Goal: Task Accomplishment & Management: Manage account settings

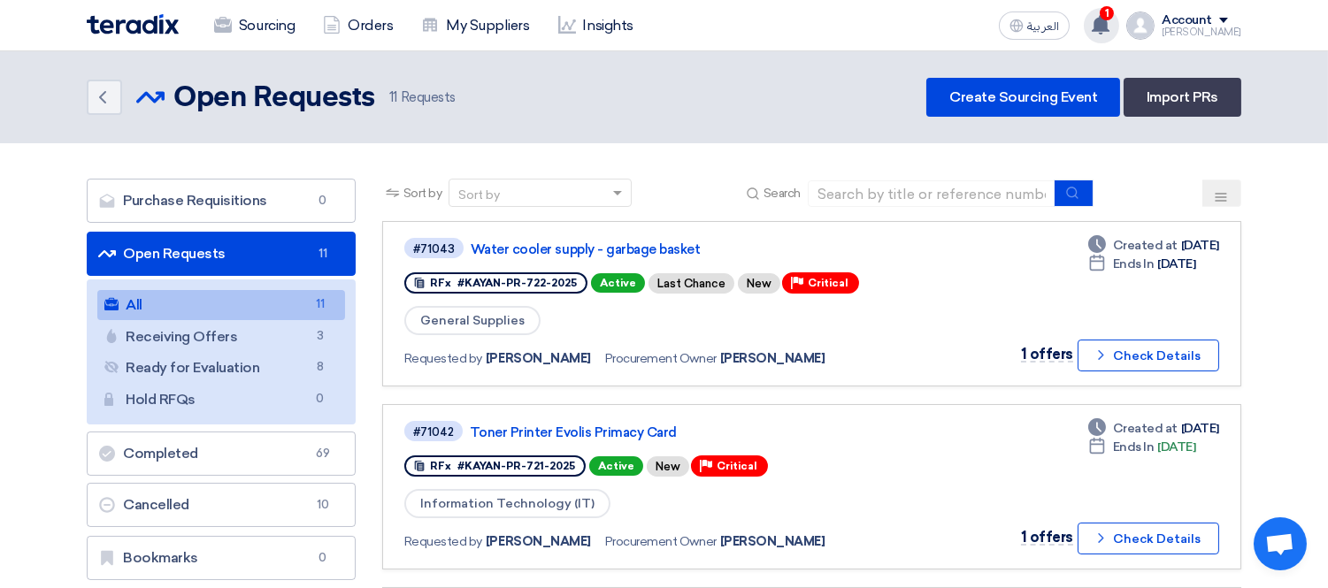
click at [1119, 24] on div "1 [PERSON_NAME] shared RFQ: Provision of Consultancy Services for the Body & Pa…" at bounding box center [1101, 25] width 35 height 35
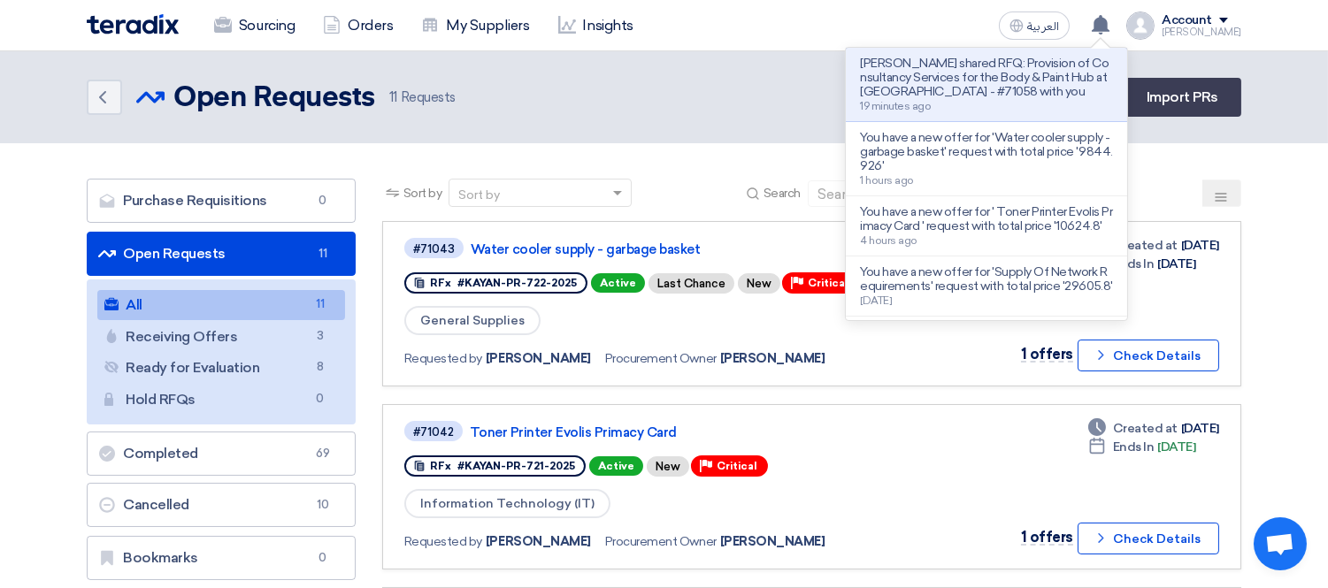
click at [1000, 81] on p "[PERSON_NAME] shared RFQ: Provision of Consultancy Services for the Body & Pain…" at bounding box center [986, 78] width 253 height 42
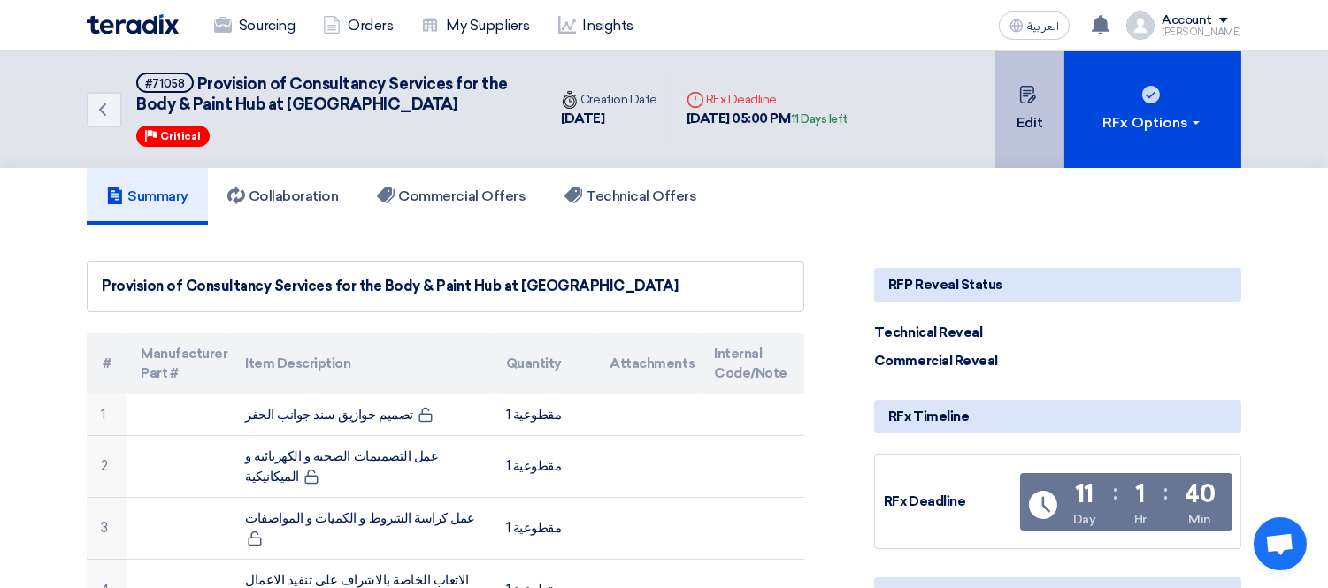
click at [1048, 88] on button "Edit" at bounding box center [1029, 109] width 69 height 117
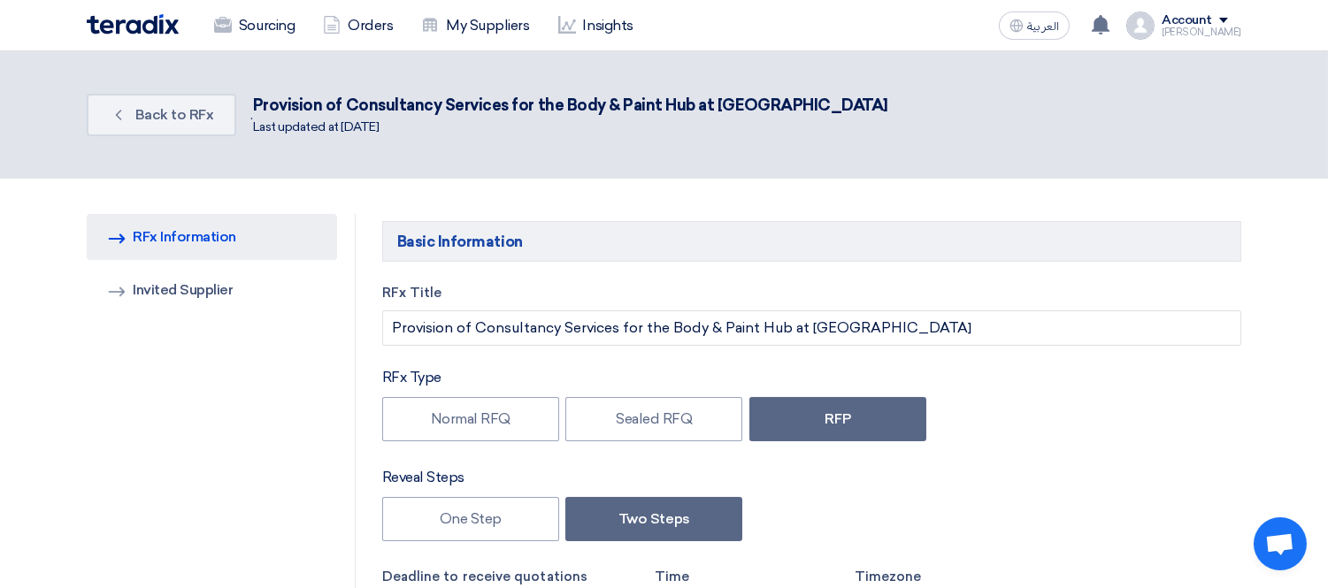
type input "[DATE]"
type input "05"
type input "00"
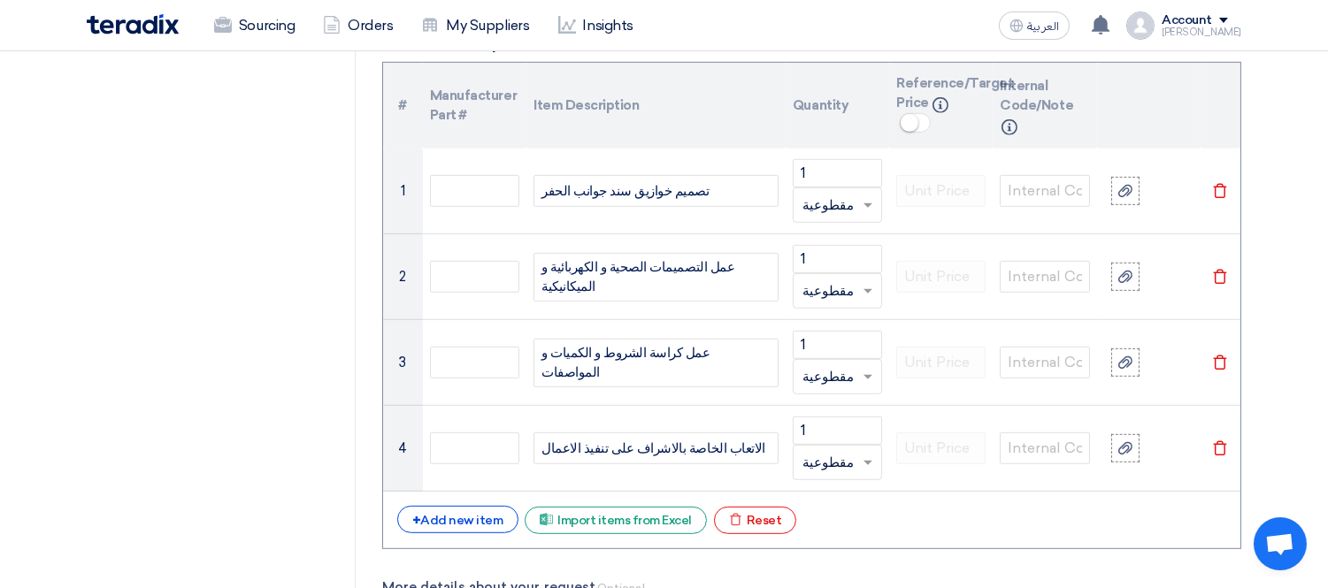
scroll to position [1867, 0]
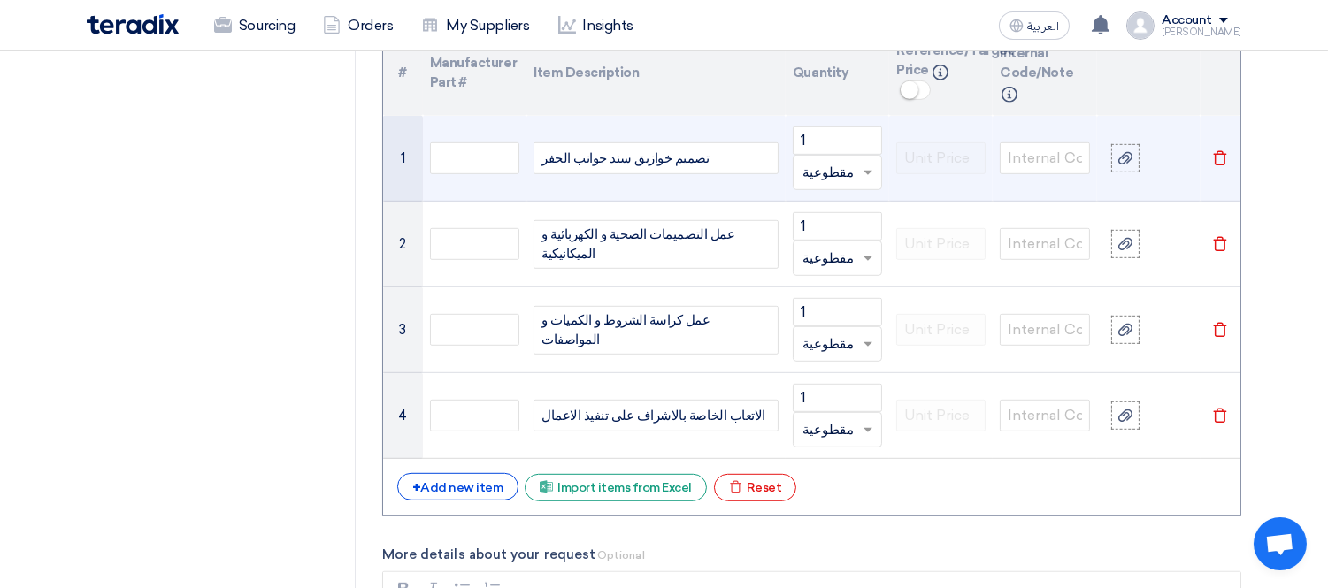
click at [705, 155] on div "تصميم خوازيق سند جوانب الحفر" at bounding box center [655, 158] width 245 height 32
click at [540, 160] on div "تصميم خوازيق سند جوانب الحفر" at bounding box center [655, 158] width 245 height 32
click at [540, 152] on div "+ تصميم خوازيق سند جوانب الحفر" at bounding box center [655, 158] width 245 height 32
click at [549, 154] on div "+ تصميم خوازيق سند جوانب الحفر" at bounding box center [655, 158] width 245 height 32
click at [725, 153] on div "تصميم خوازيق سند جوانب الحفر" at bounding box center [655, 158] width 245 height 32
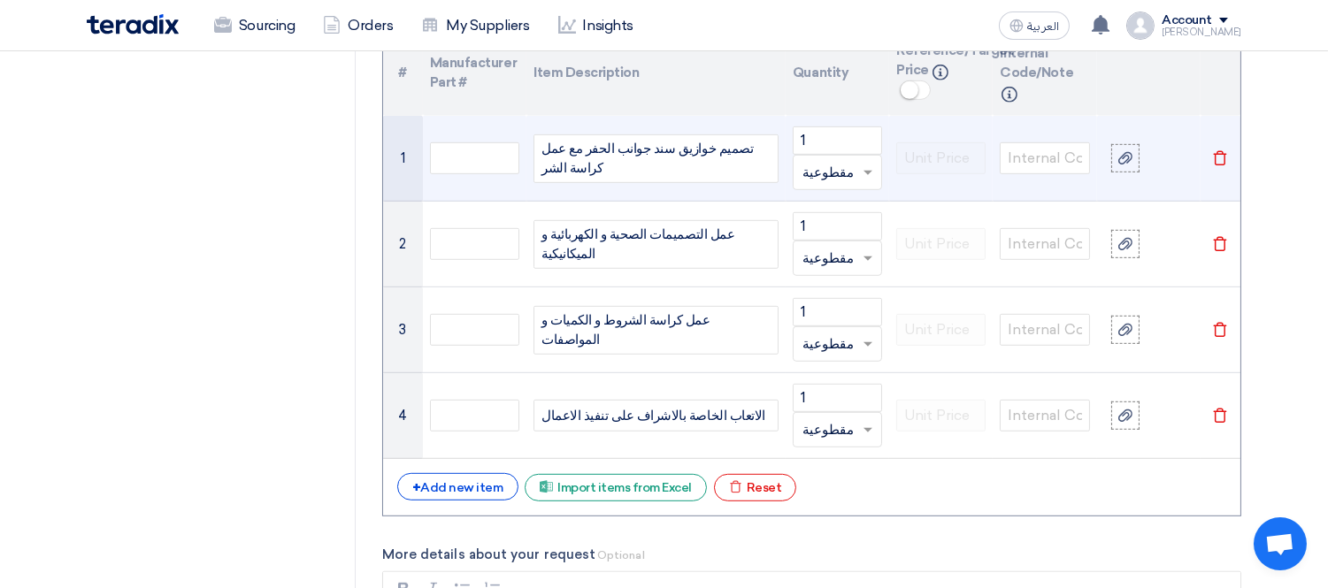
scroll to position [1859, 0]
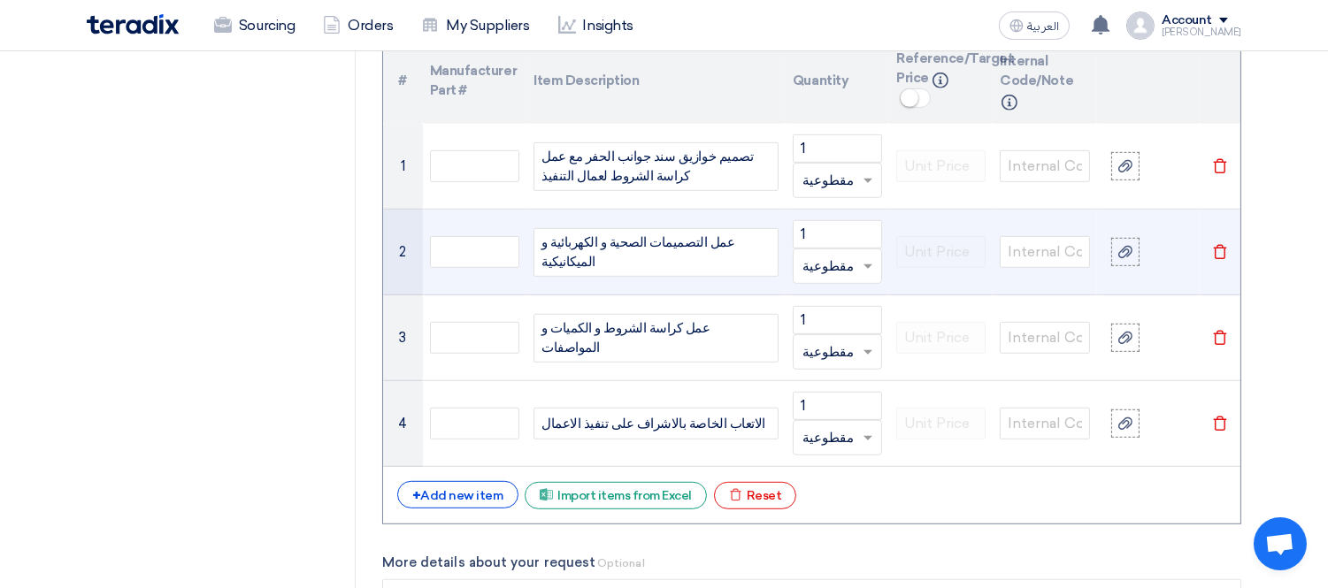
click at [759, 250] on div "عمل التصميمات الصحية و الكهربائية و الميكانيكية" at bounding box center [655, 252] width 245 height 49
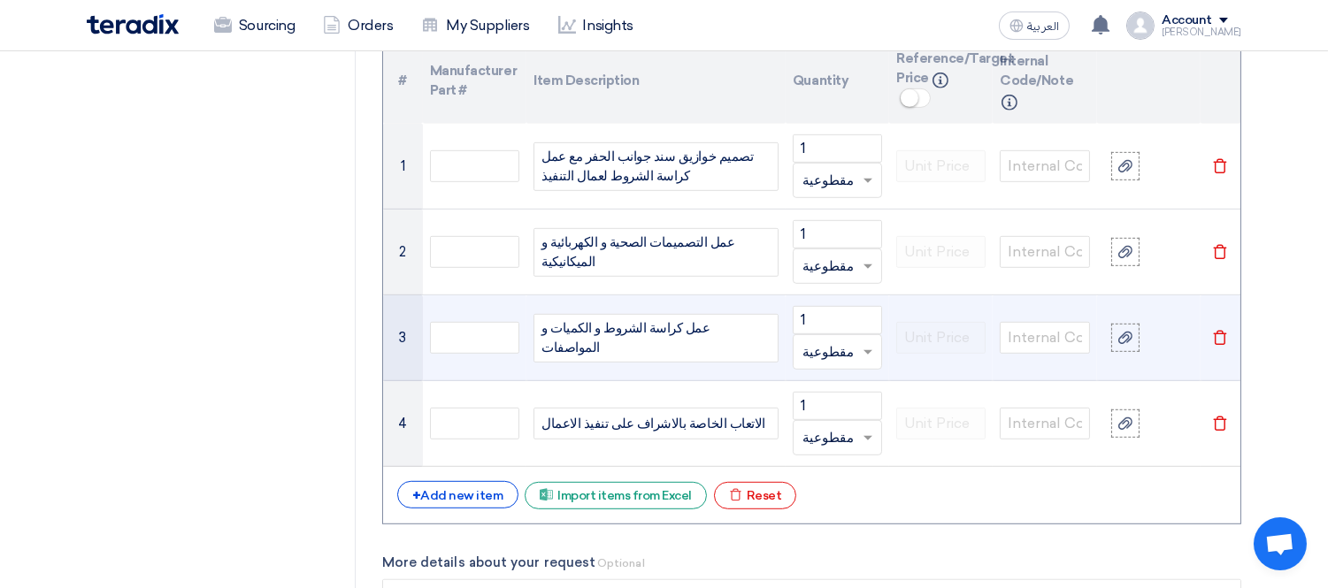
click at [747, 341] on div "عمل كراسة الشروط و الكميات و المواصفات" at bounding box center [655, 338] width 245 height 49
click at [747, 338] on div "عمل كراسة الشروط و الكميات و المواصفات" at bounding box center [655, 338] width 245 height 49
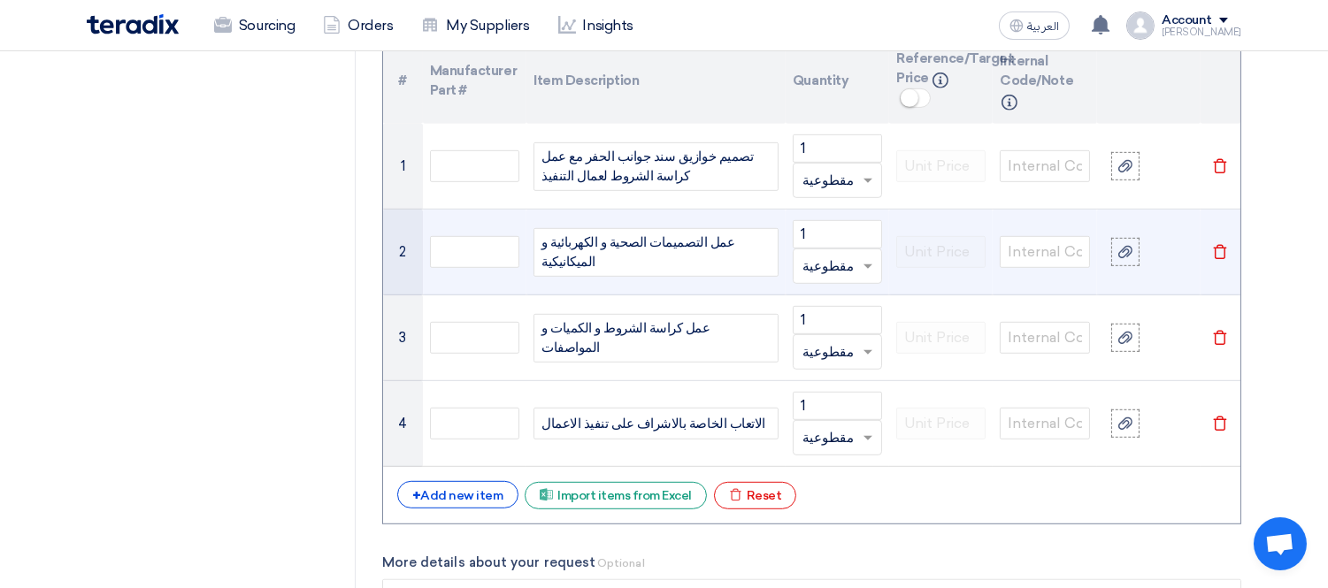
click at [759, 251] on div "عمل التصميمات الصحية و الكهربائية و الميكانيكية" at bounding box center [655, 252] width 245 height 49
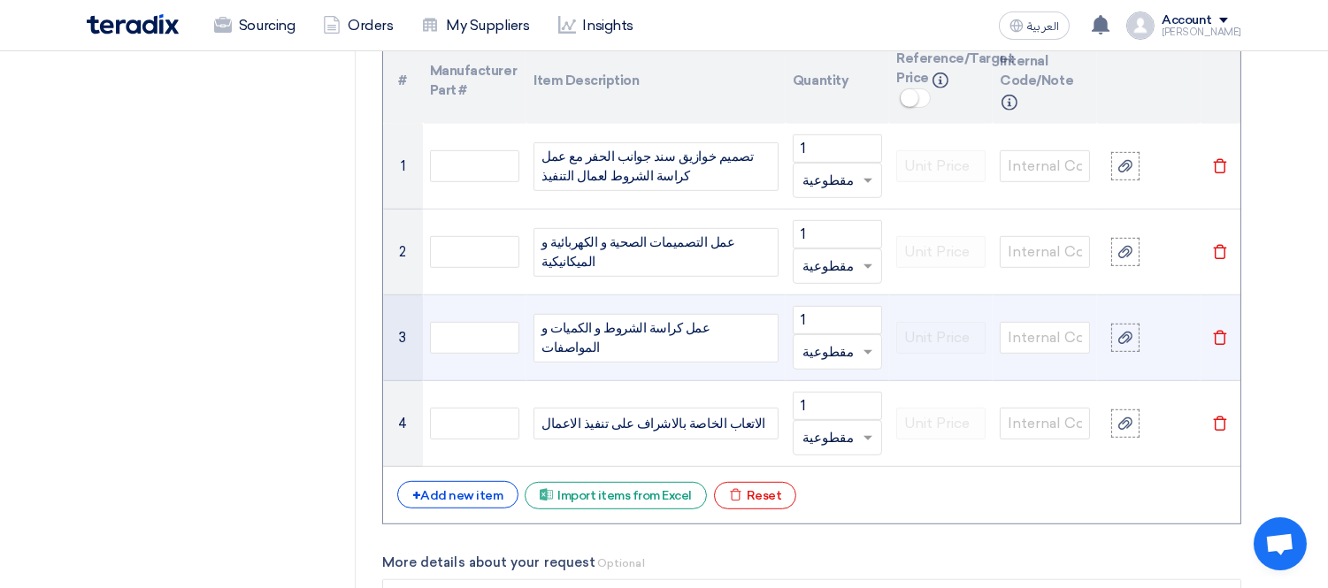
click at [758, 333] on div "عمل كراسة الشروط و الكميات و المواصفات" at bounding box center [655, 338] width 245 height 49
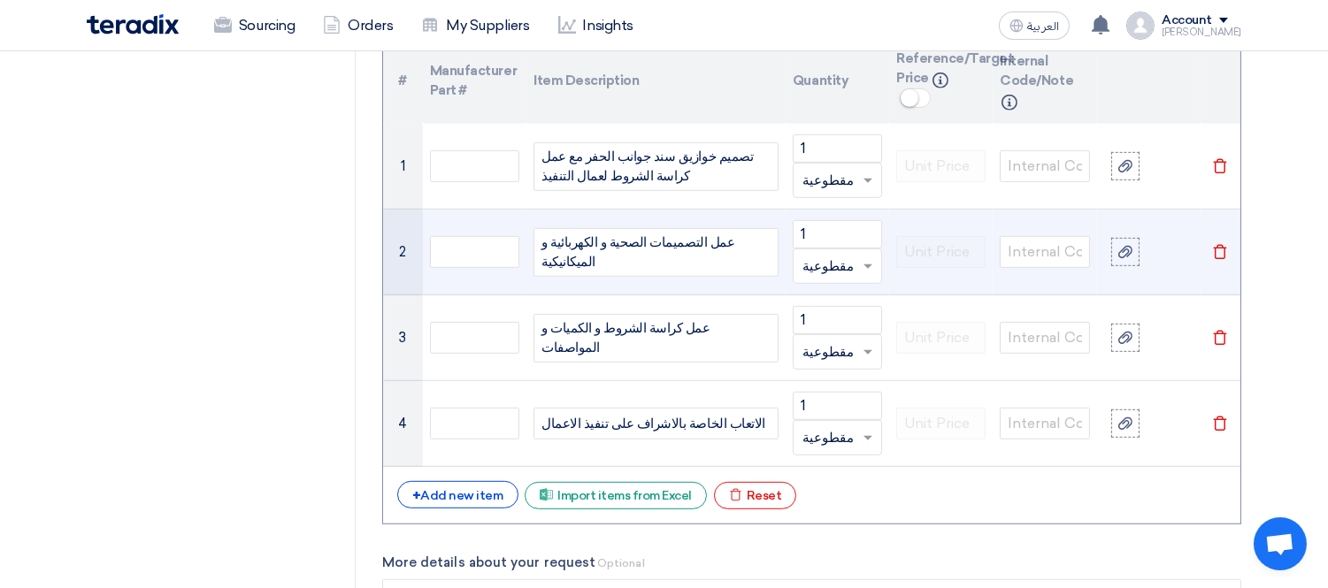
click at [759, 252] on div "عمل التصميمات الصحية و الكهربائية و الميكانيكية" at bounding box center [655, 252] width 245 height 49
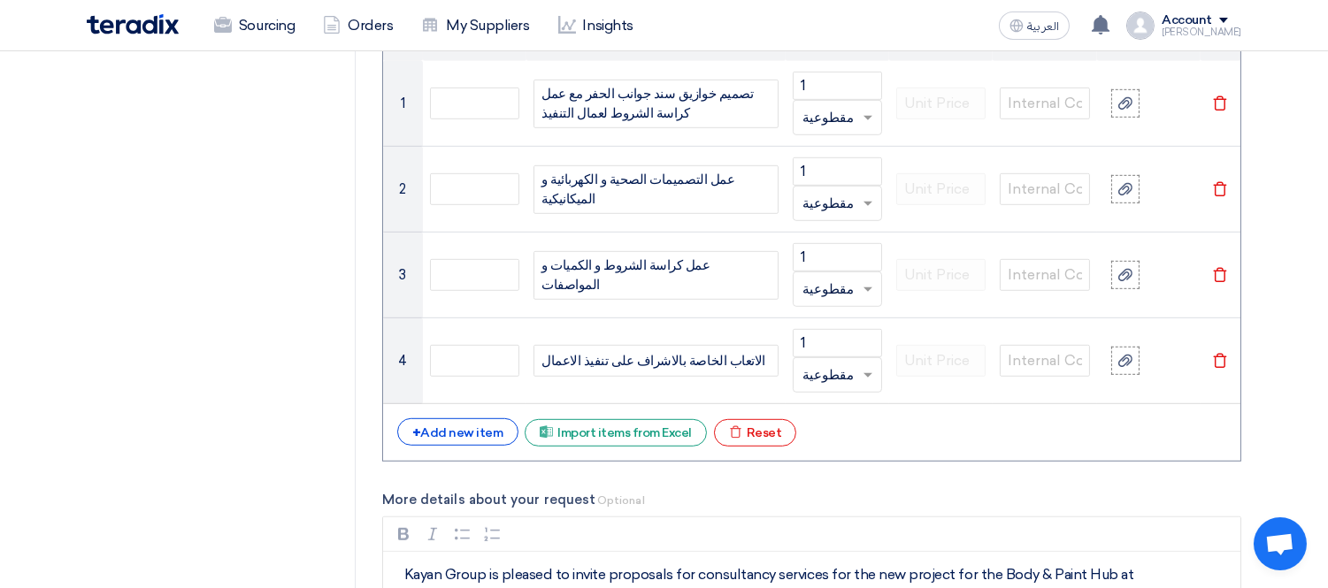
scroll to position [1958, 0]
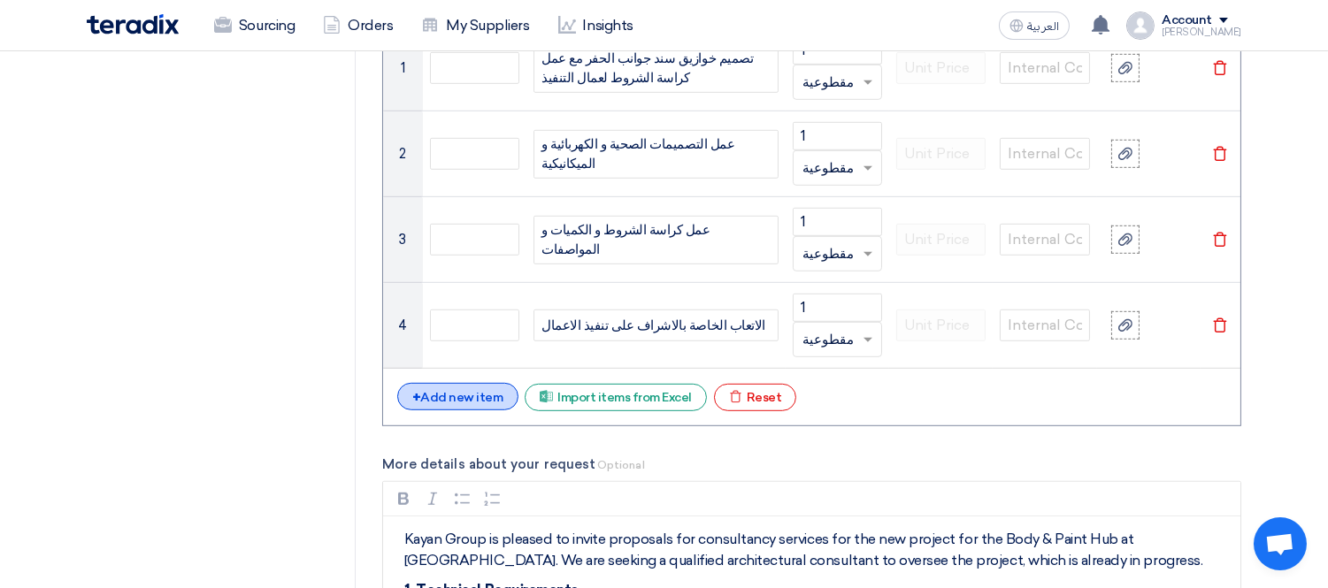
click at [440, 396] on div "+ Add new item" at bounding box center [457, 396] width 121 height 27
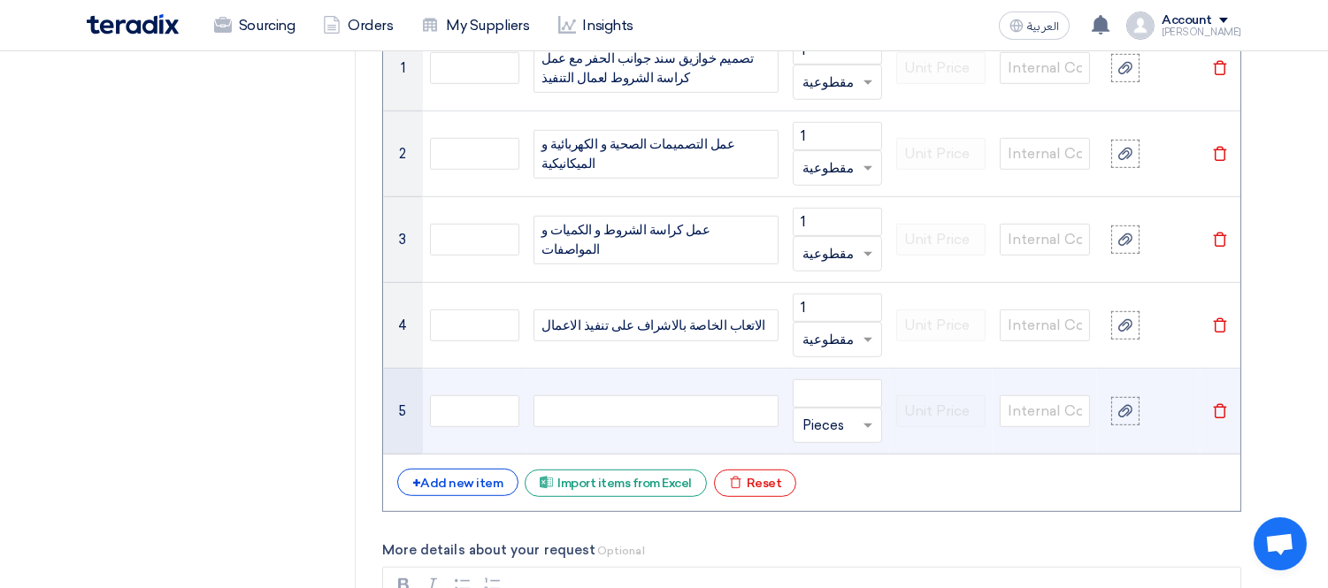
click at [614, 398] on div at bounding box center [655, 411] width 245 height 32
click at [794, 395] on input "number" at bounding box center [837, 393] width 89 height 28
type input "1"
click at [832, 422] on input "text" at bounding box center [826, 425] width 49 height 28
type input "مقطوعية"
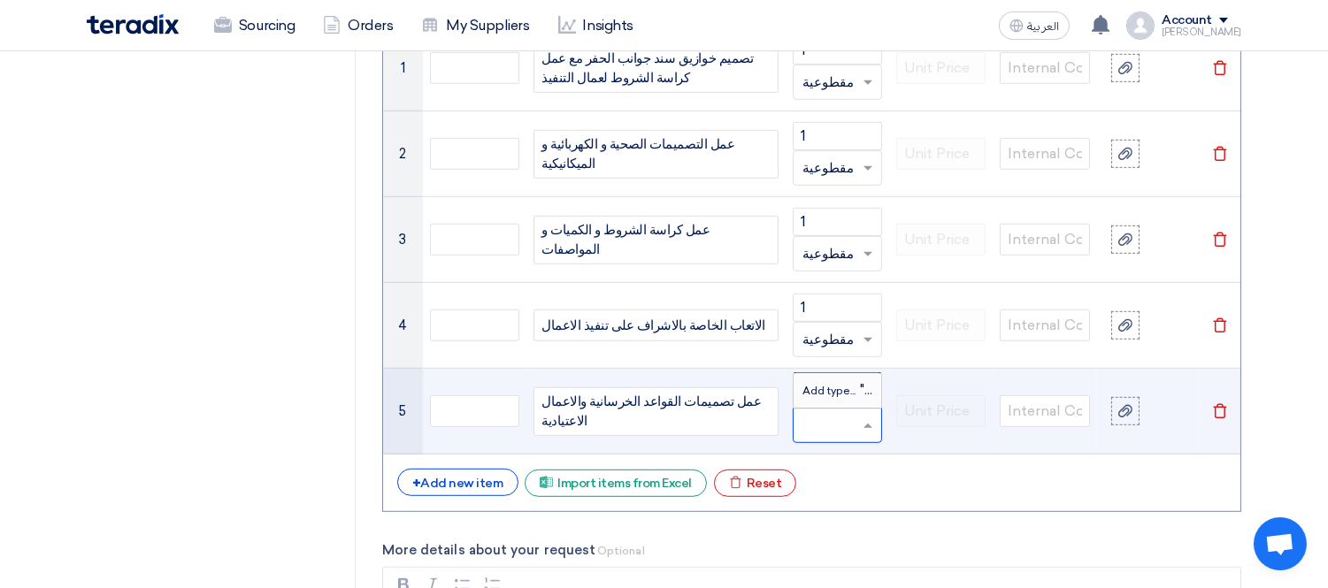
scroll to position [0, 0]
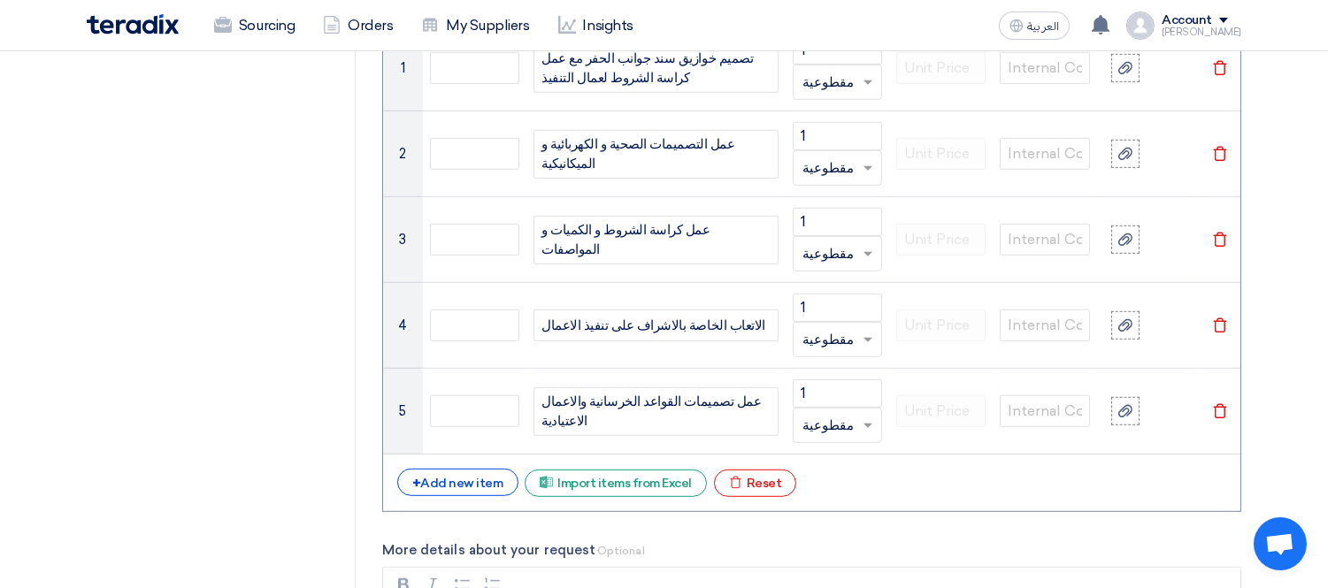
click at [876, 533] on form "Basic Information RFx Title Provision of Consultancy Services for the Body & Pa…" at bounding box center [811, 159] width 859 height 3790
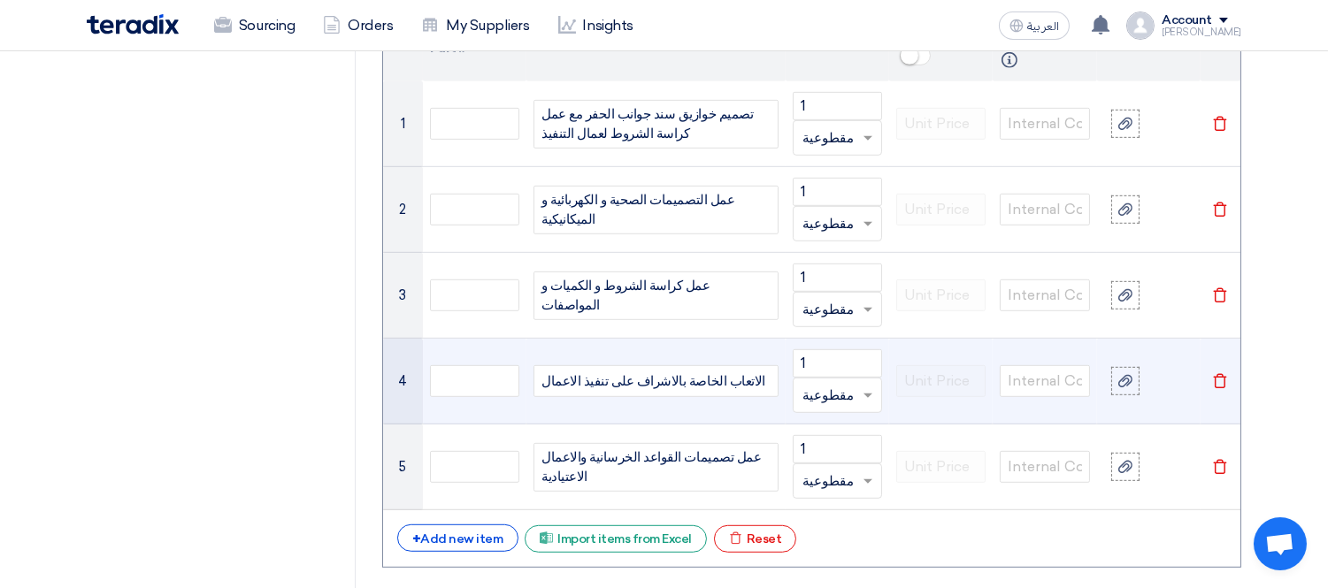
scroll to position [1859, 0]
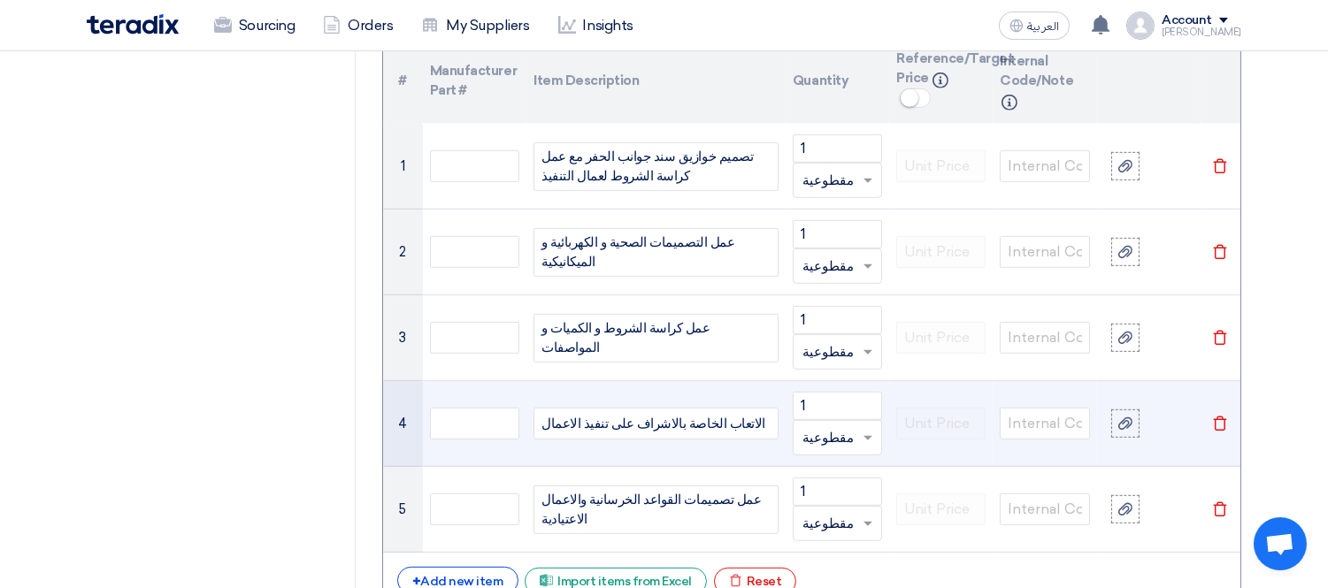
click at [730, 423] on div "الاتعاب الخاصة بالاشراف على تنفيذ الاعمال" at bounding box center [655, 424] width 245 height 32
click at [717, 419] on div "الاتعاب الخاصة بالاشراف على تنفيذ الاعمال" at bounding box center [655, 424] width 245 height 32
click at [744, 423] on div "الاتعاب الخاصة بالاشراف على تنفيذ الاعمال" at bounding box center [655, 424] width 245 height 32
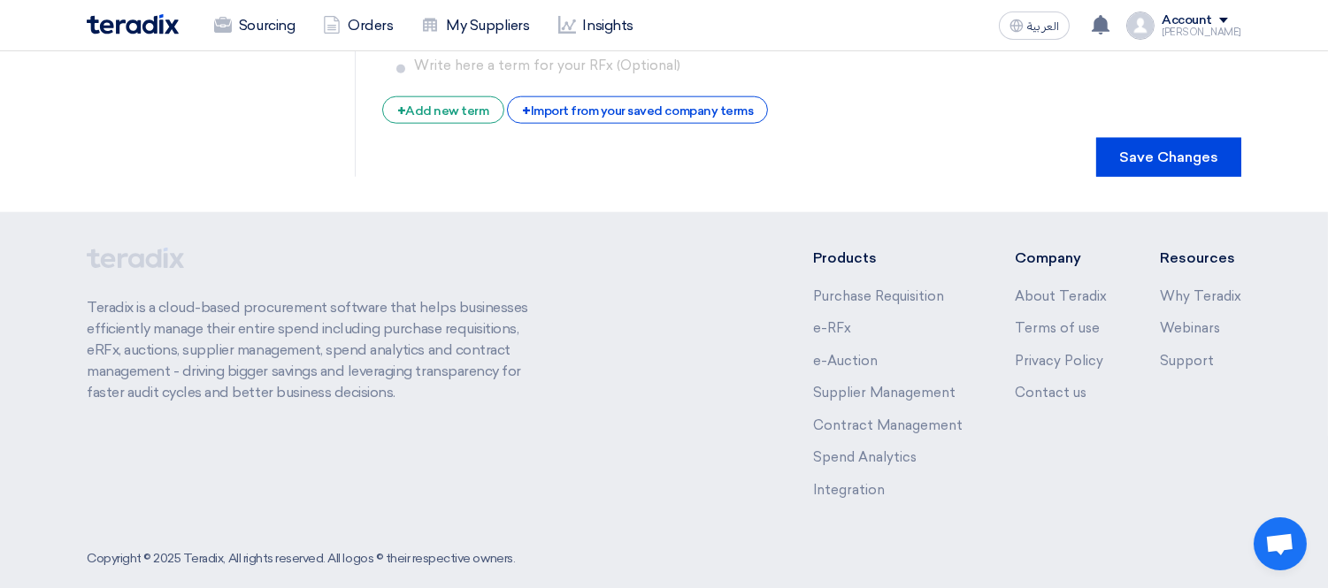
scroll to position [3836, 0]
click at [1165, 137] on button "Save Changes" at bounding box center [1168, 155] width 145 height 39
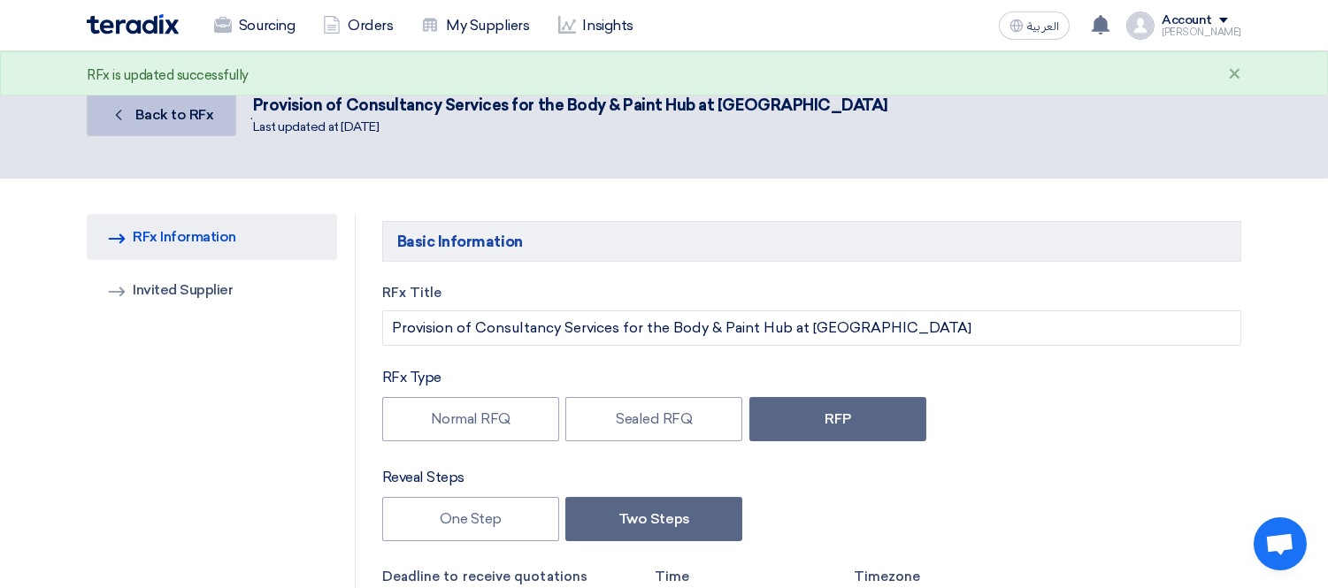
click at [163, 119] on span "Back to RFx" at bounding box center [174, 114] width 79 height 17
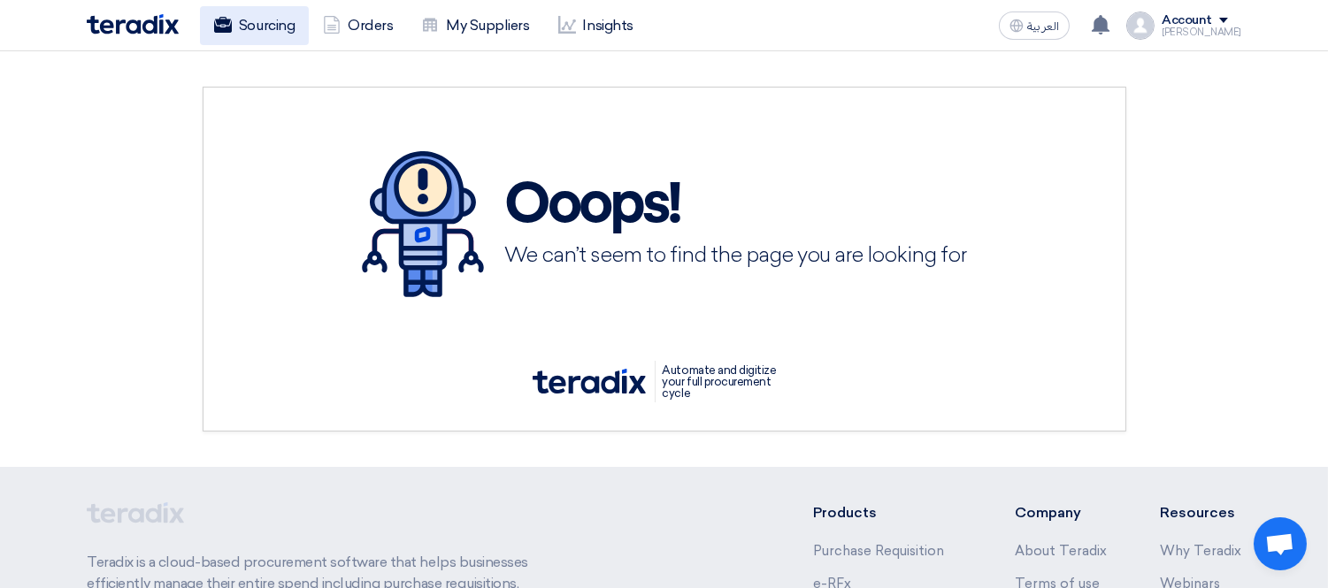
click at [272, 19] on link "Sourcing" at bounding box center [254, 25] width 109 height 39
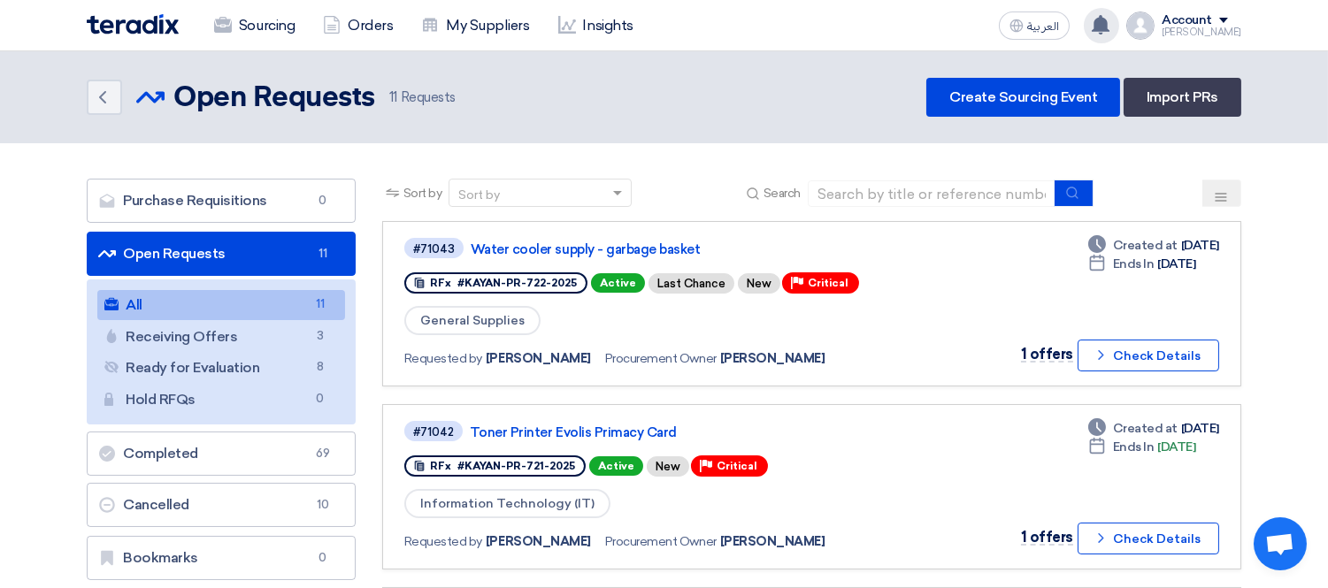
click at [1109, 30] on use at bounding box center [1101, 24] width 18 height 19
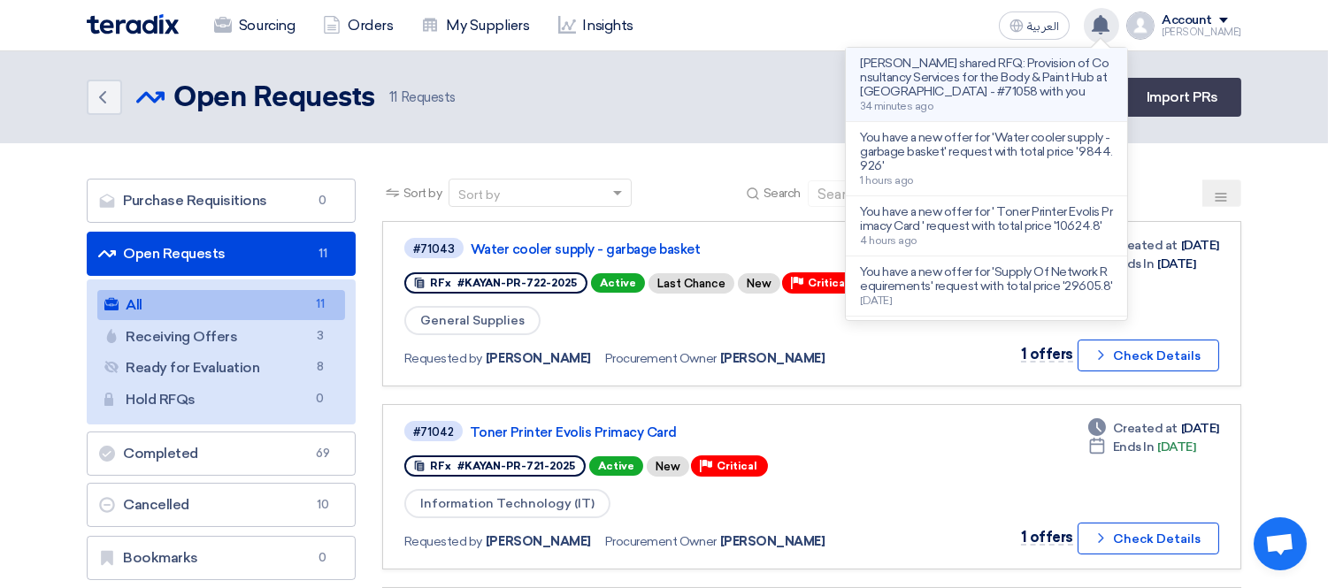
click at [1002, 93] on p "[PERSON_NAME] shared RFQ: Provision of Consultancy Services for the Body & Pain…" at bounding box center [986, 78] width 253 height 42
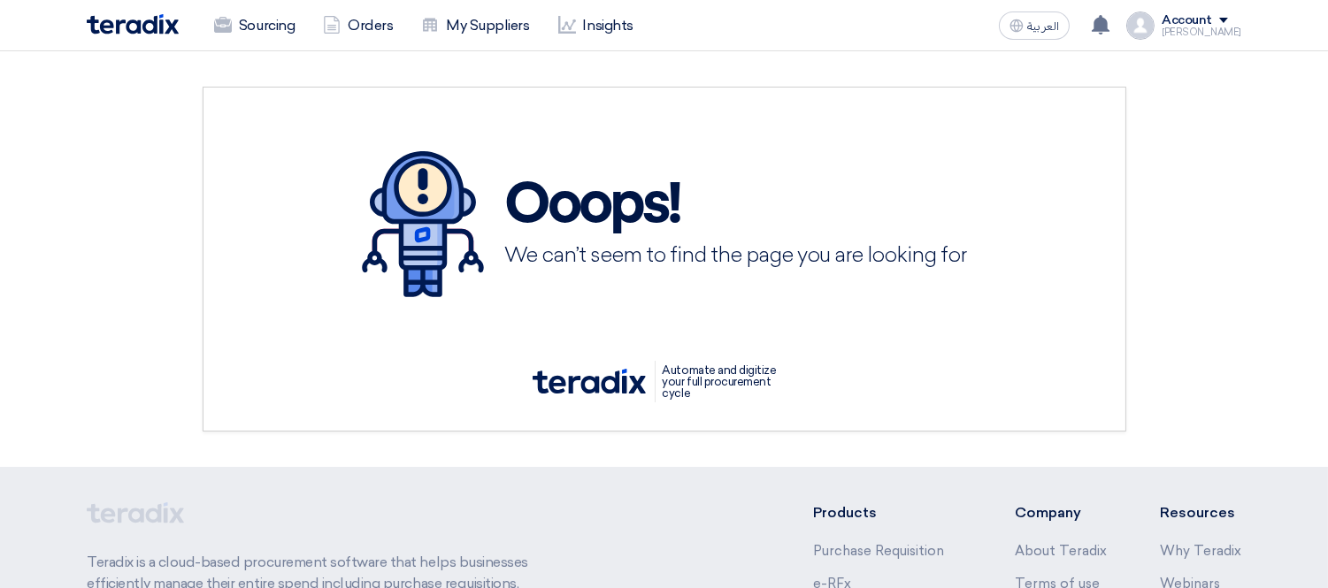
drag, startPoint x: 720, startPoint y: 364, endPoint x: 697, endPoint y: 234, distance: 132.1
click at [720, 364] on p "Automate and digitize your full procurement cycle" at bounding box center [726, 382] width 142 height 42
click at [696, 233] on h1 "Ooops!" at bounding box center [736, 206] width 462 height 57
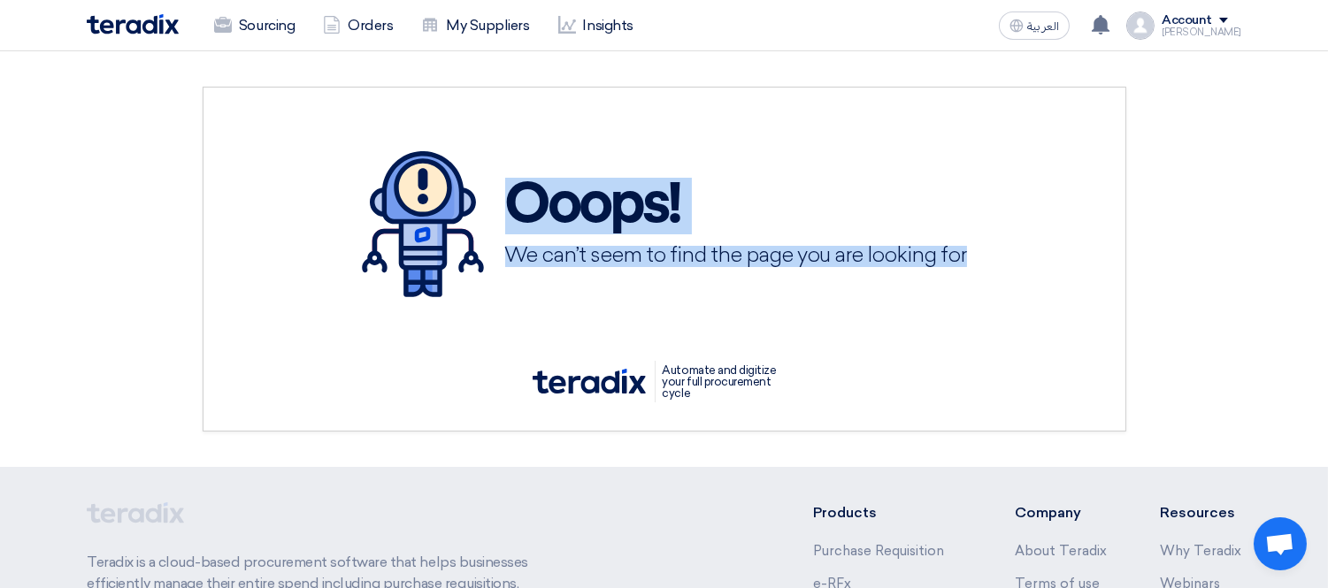
drag, startPoint x: 979, startPoint y: 257, endPoint x: 379, endPoint y: 87, distance: 624.2
click at [498, 174] on div "Ooops! We can’t seem to find the page you are looking for" at bounding box center [664, 224] width 872 height 217
click at [264, 19] on link "Sourcing" at bounding box center [254, 25] width 109 height 39
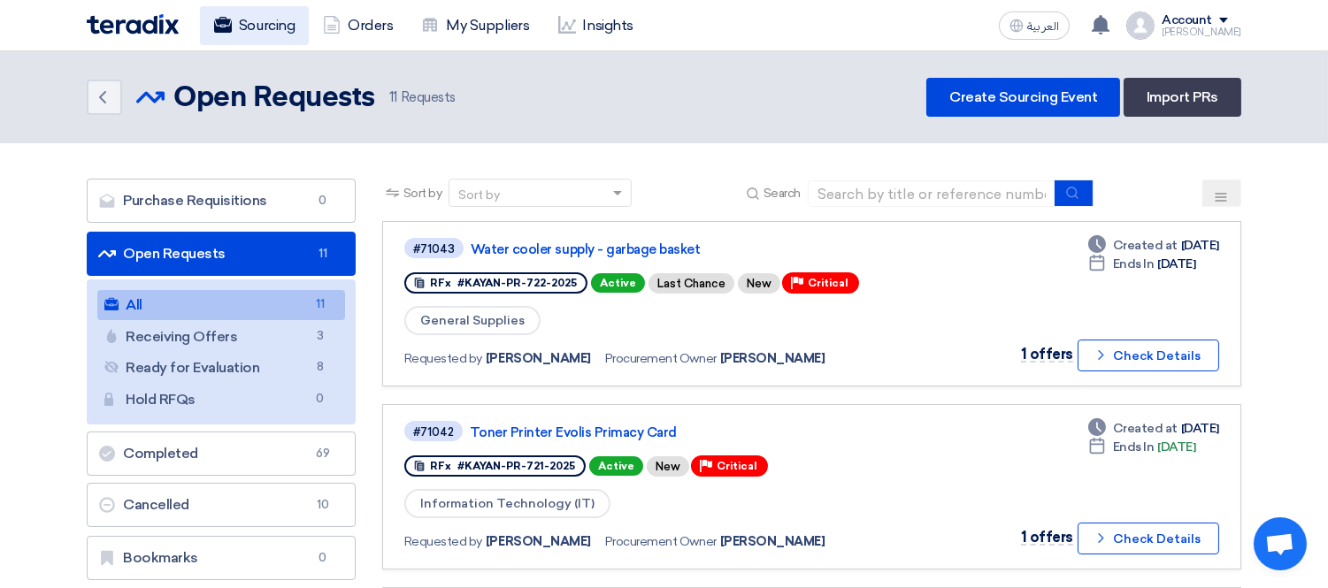
click at [261, 27] on link "Sourcing" at bounding box center [254, 25] width 109 height 39
click at [588, 249] on link "Water cooler supply - garbage basket" at bounding box center [692, 249] width 442 height 16
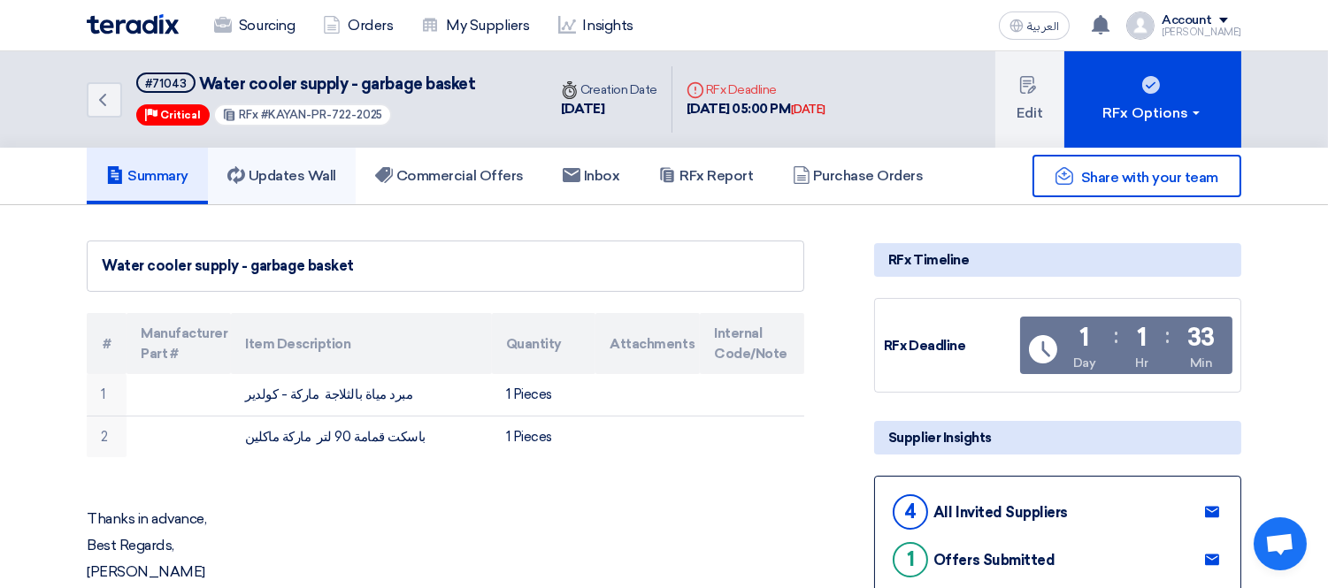
click at [301, 172] on h5 "Updates Wall" at bounding box center [281, 176] width 109 height 18
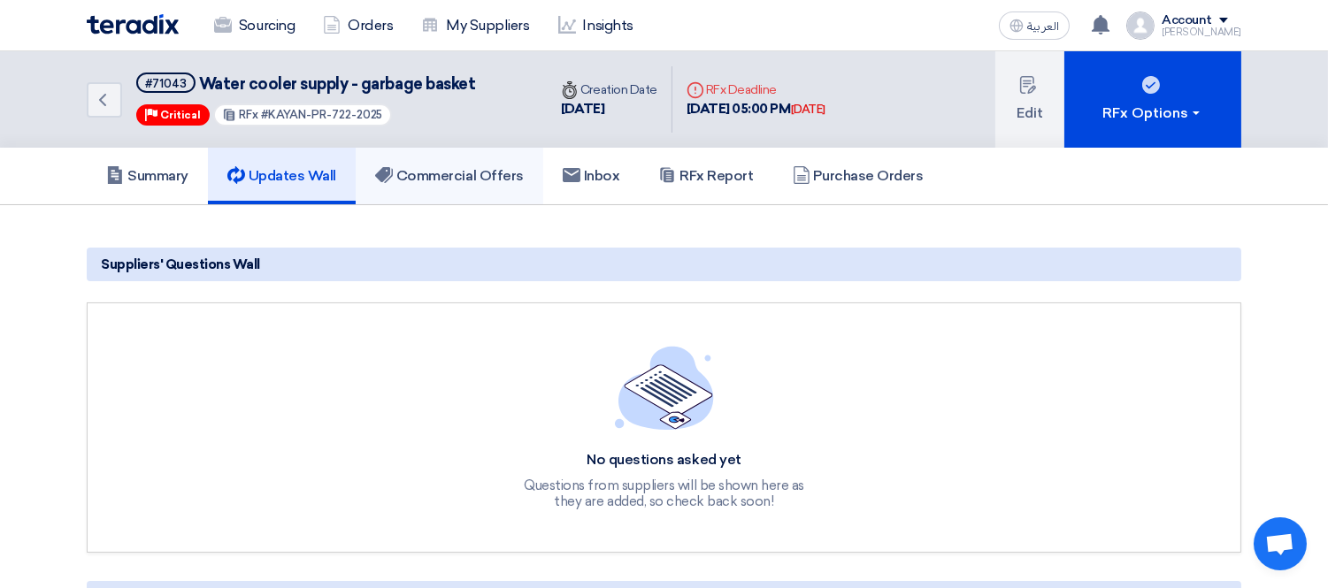
click at [440, 167] on h5 "Commercial Offers" at bounding box center [449, 176] width 149 height 18
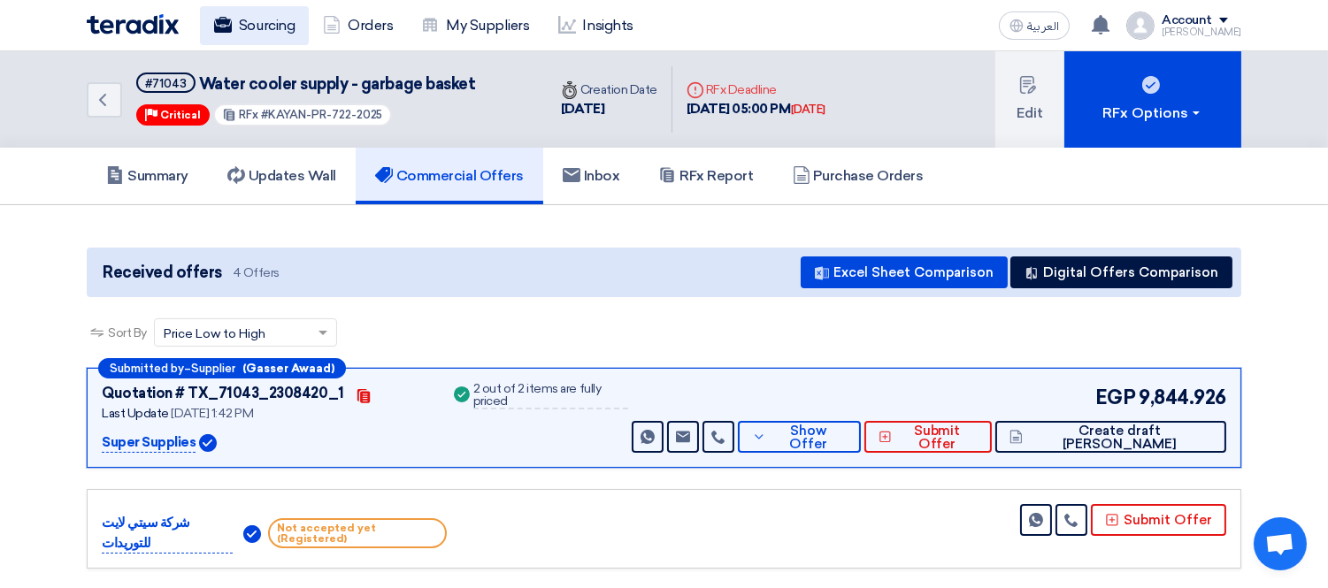
click at [241, 19] on link "Sourcing" at bounding box center [254, 25] width 109 height 39
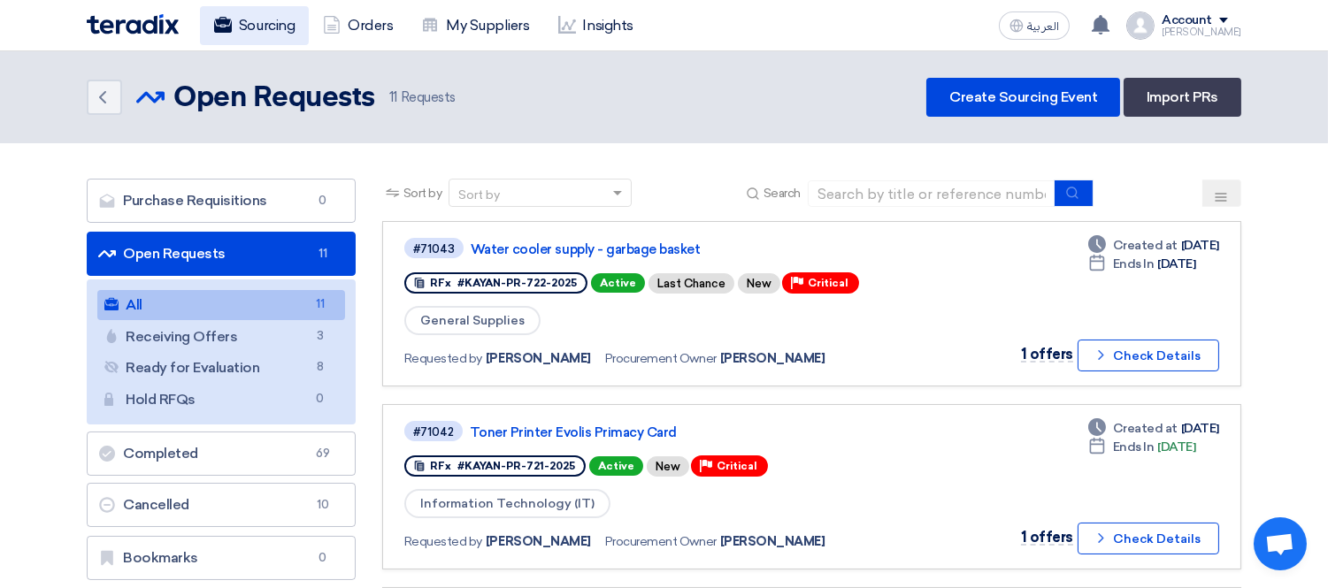
click at [240, 32] on link "Sourcing" at bounding box center [254, 25] width 109 height 39
click at [103, 98] on icon "Back" at bounding box center [102, 97] width 21 height 21
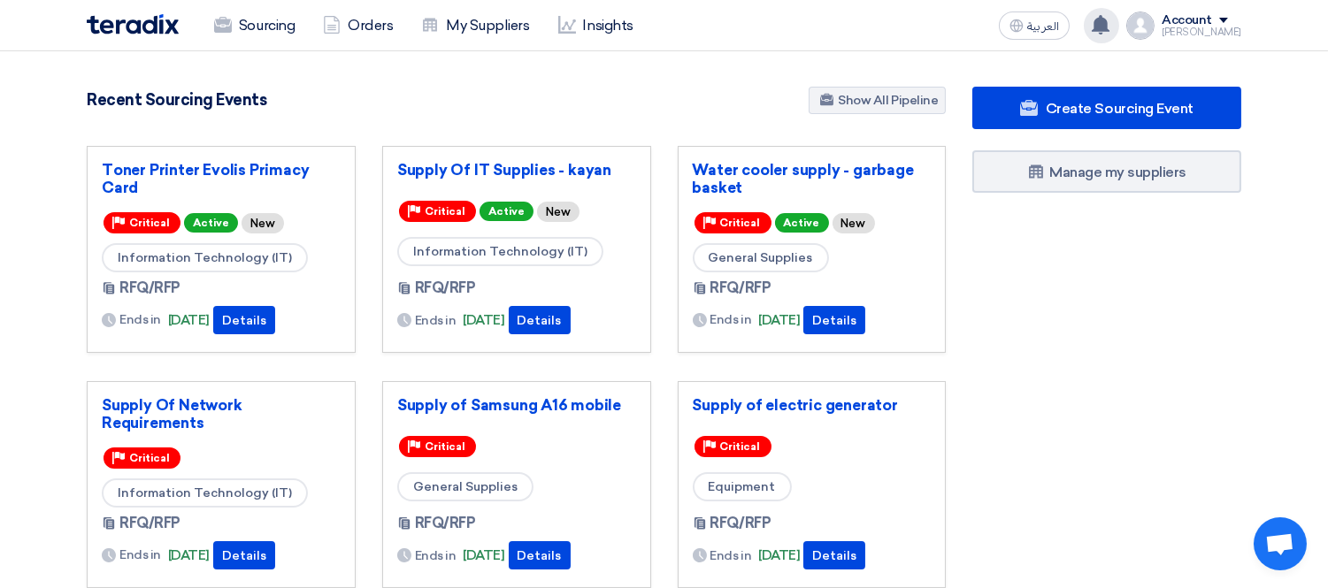
click at [1119, 24] on div "Mohamed Saudi shared RFQ: Provision of Consultancy Services for the Body & Pain…" at bounding box center [1101, 25] width 35 height 35
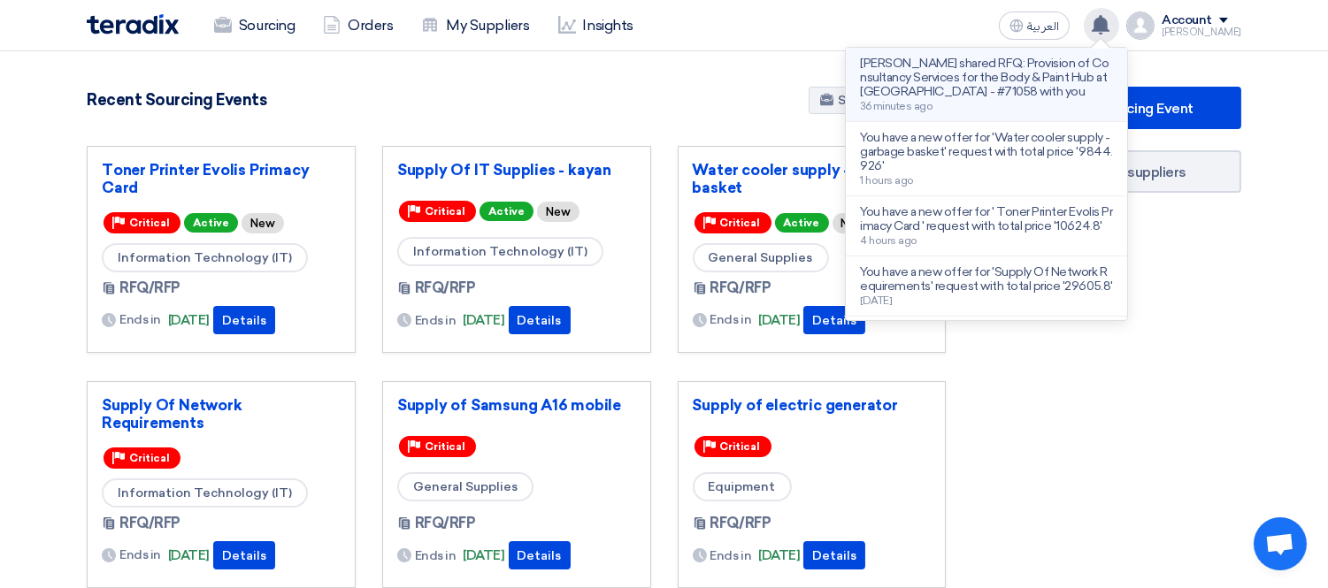
click at [1055, 84] on p "[PERSON_NAME] shared RFQ: Provision of Consultancy Services for the Body & Pain…" at bounding box center [986, 78] width 253 height 42
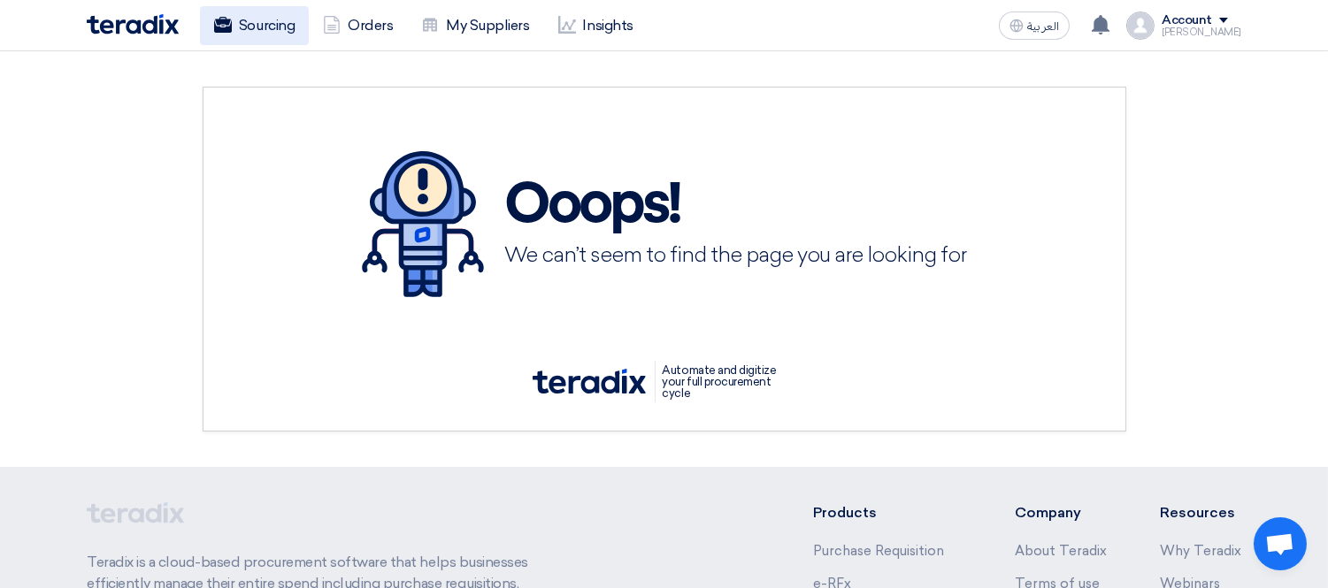
click at [257, 16] on link "Sourcing" at bounding box center [254, 25] width 109 height 39
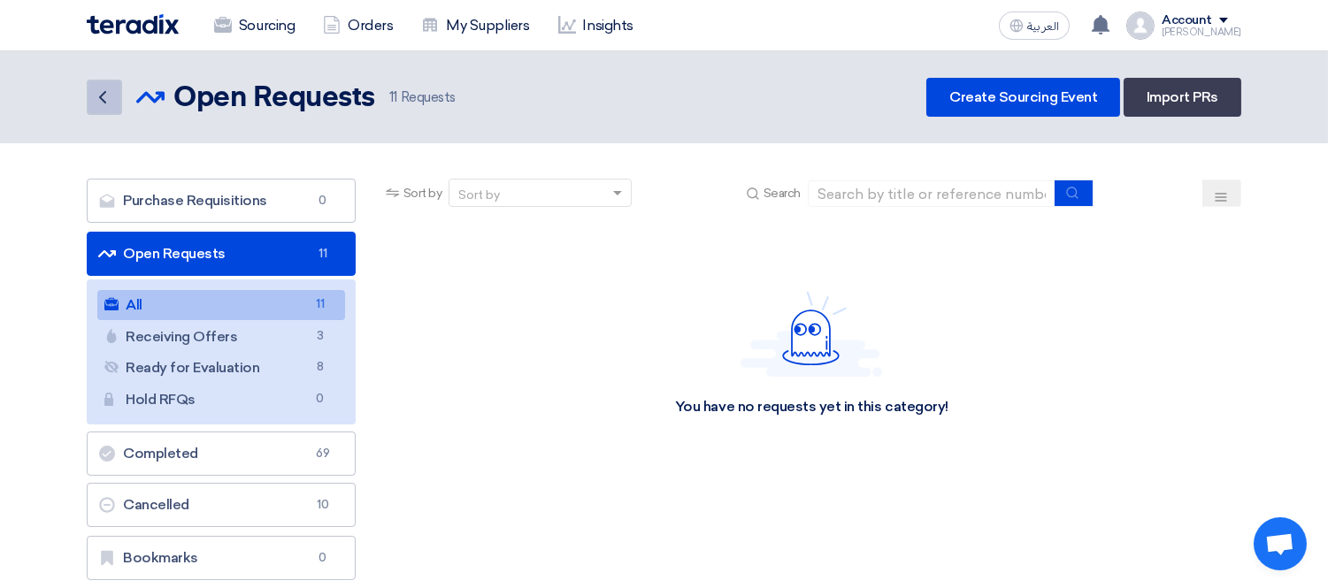
click at [89, 94] on link "Back" at bounding box center [104, 97] width 35 height 35
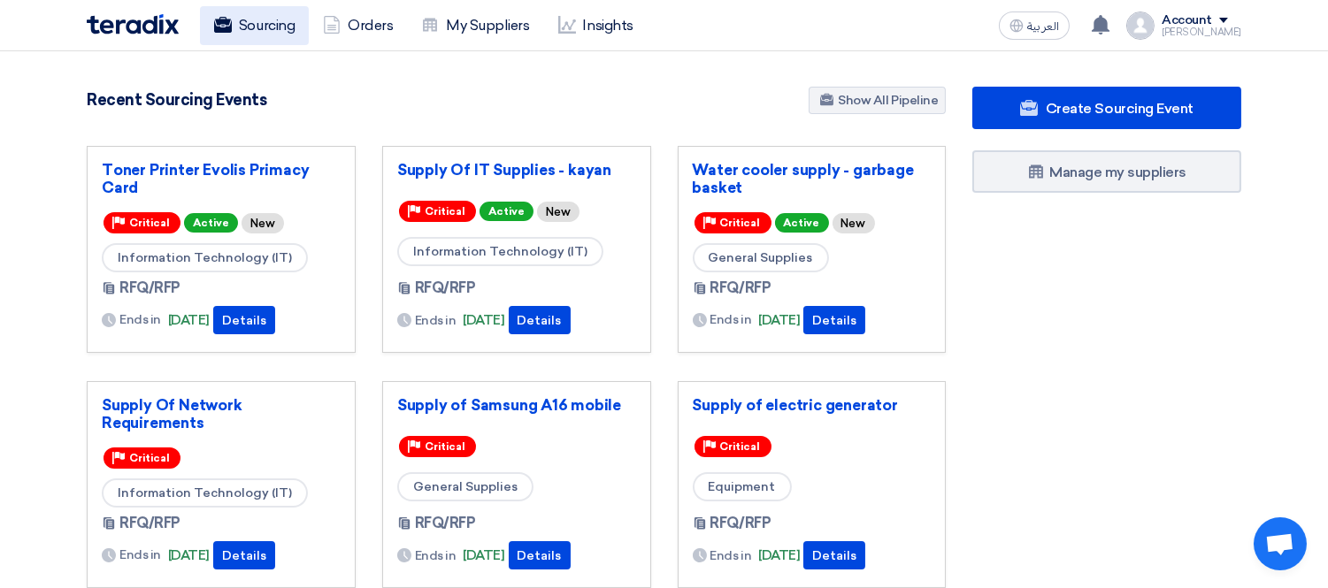
click at [249, 28] on link "Sourcing" at bounding box center [254, 25] width 109 height 39
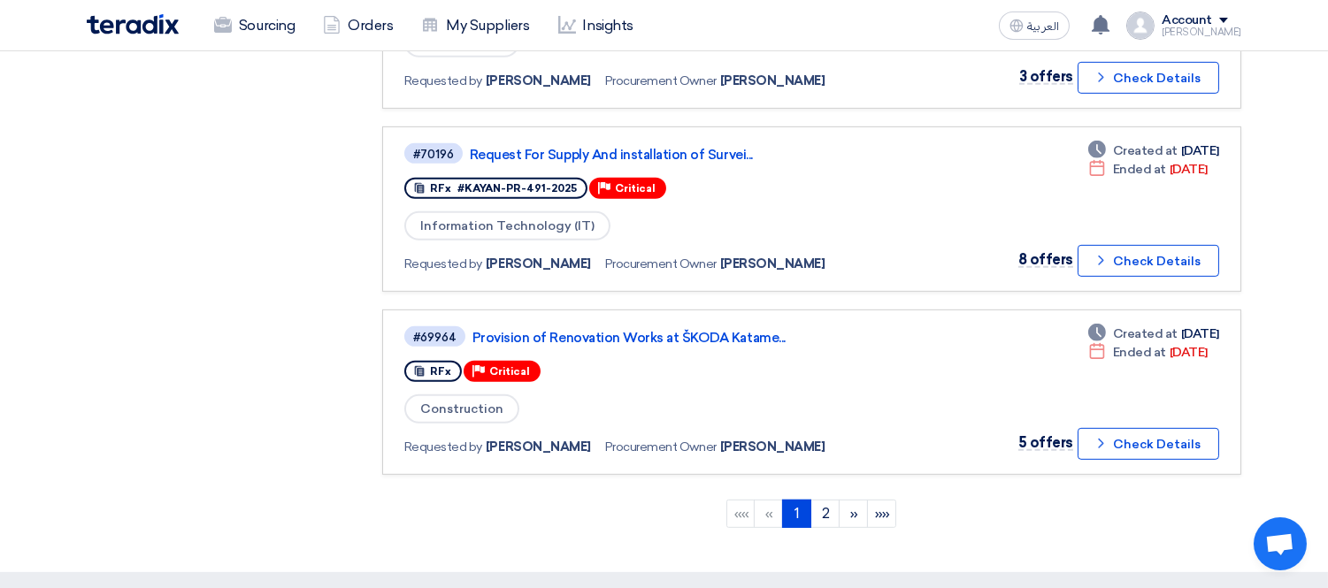
scroll to position [1867, 0]
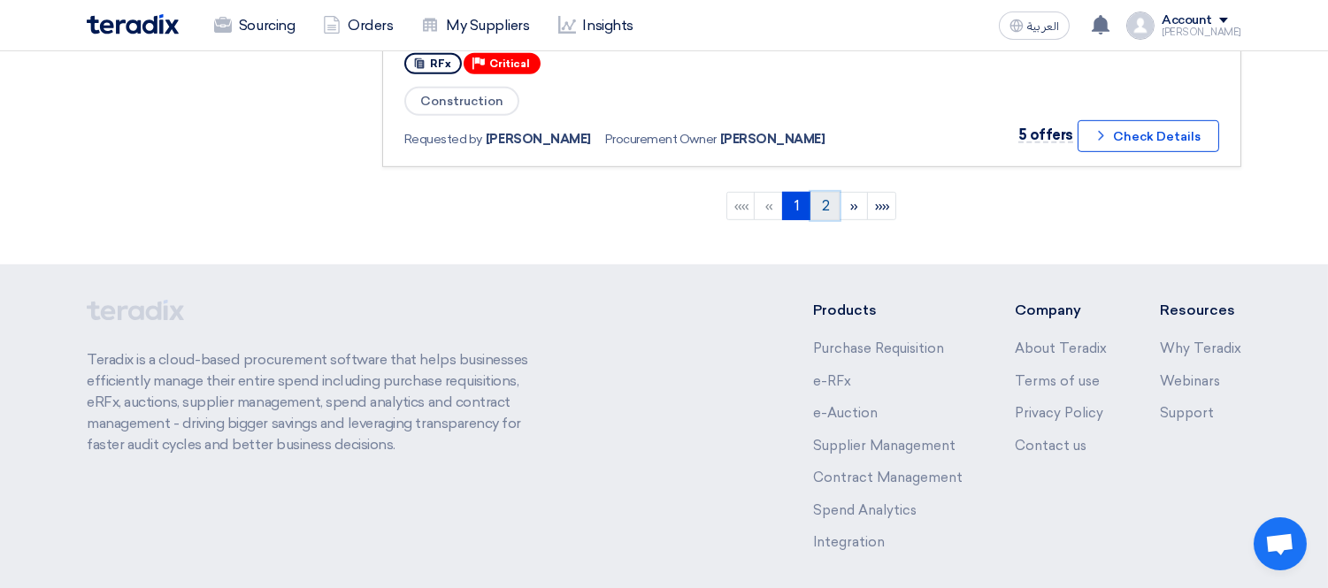
click at [818, 192] on link "2" at bounding box center [824, 206] width 29 height 28
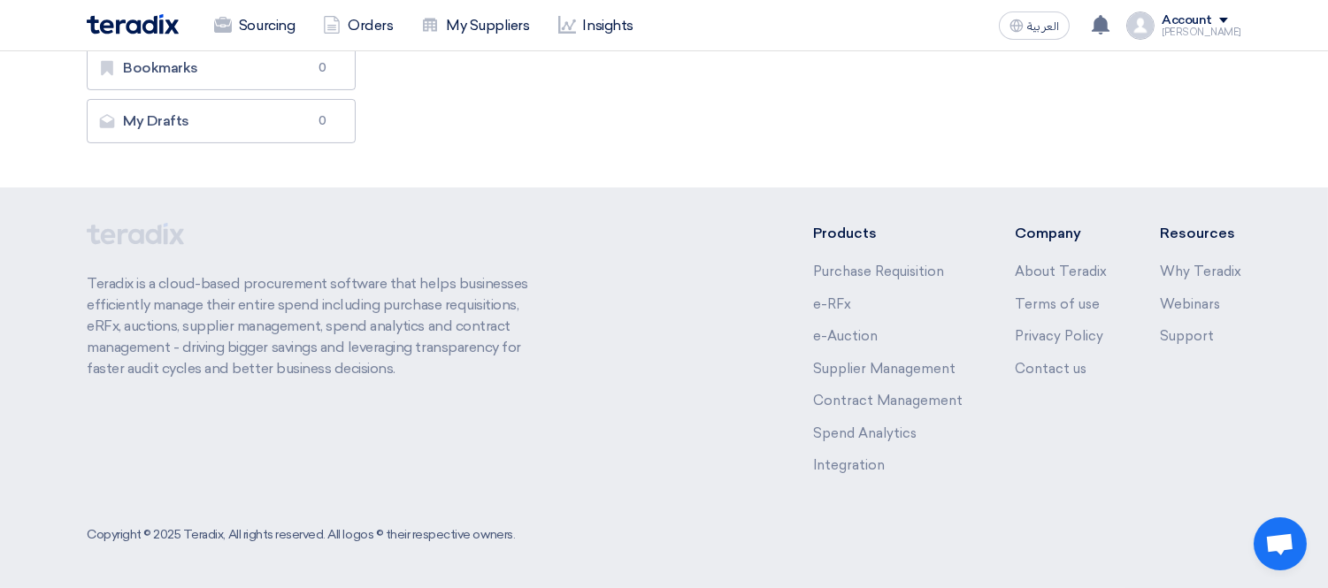
scroll to position [0, 0]
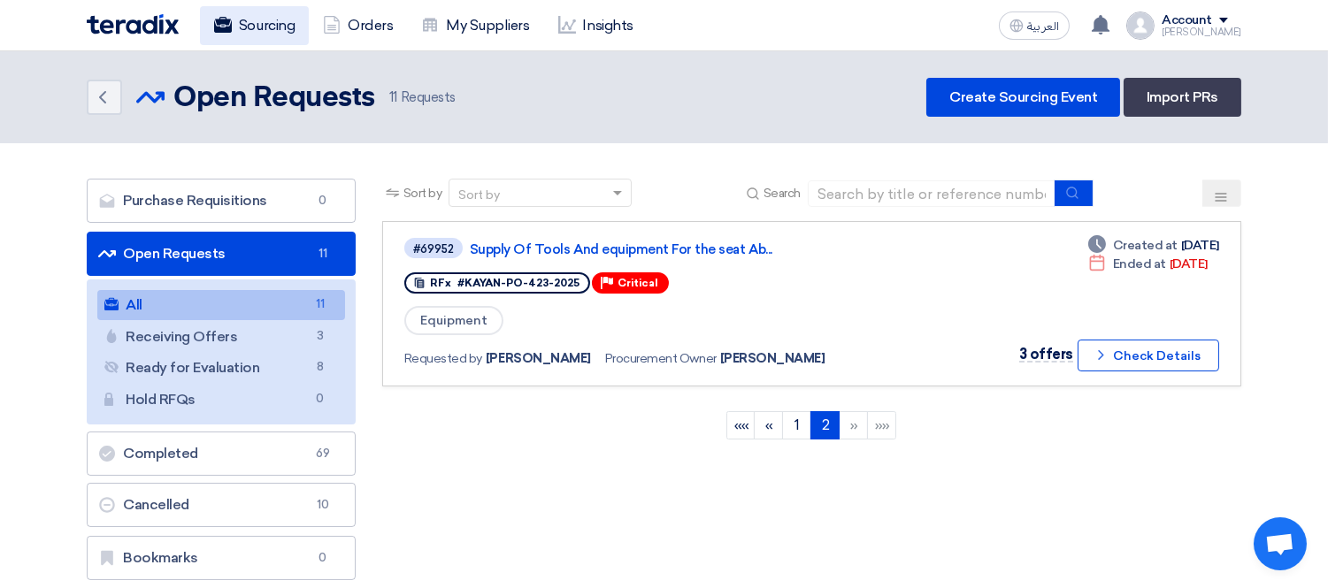
click at [243, 28] on link "Sourcing" at bounding box center [254, 25] width 109 height 39
click at [1210, 16] on div "Account" at bounding box center [1186, 20] width 50 height 15
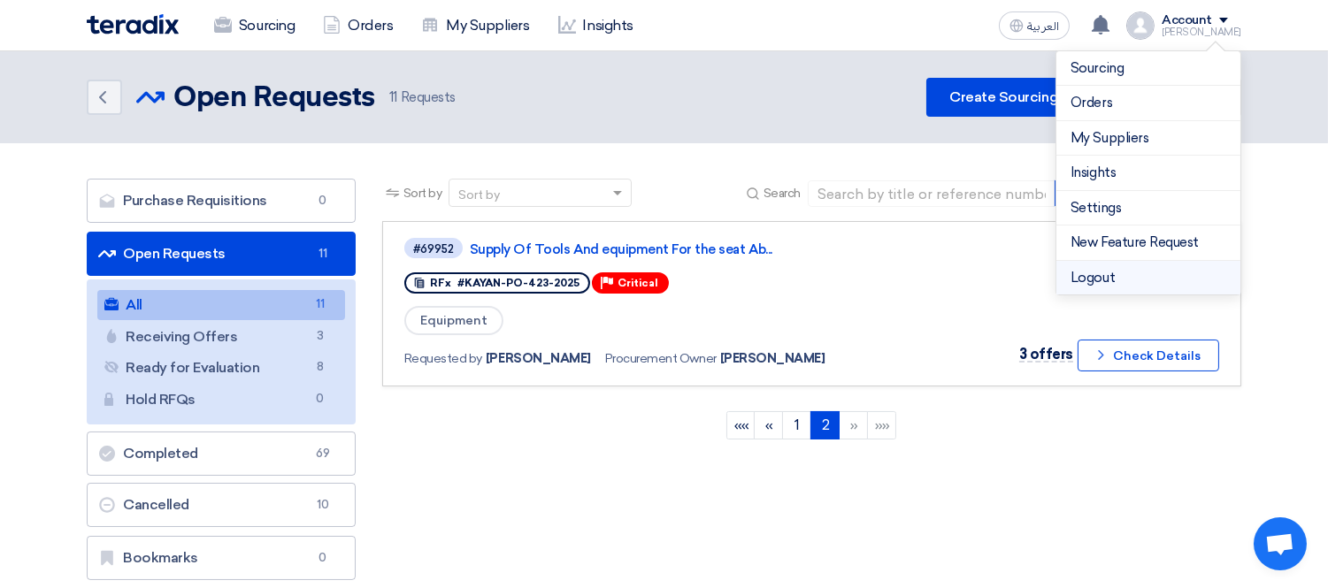
click at [1138, 278] on li "Logout" at bounding box center [1148, 278] width 184 height 34
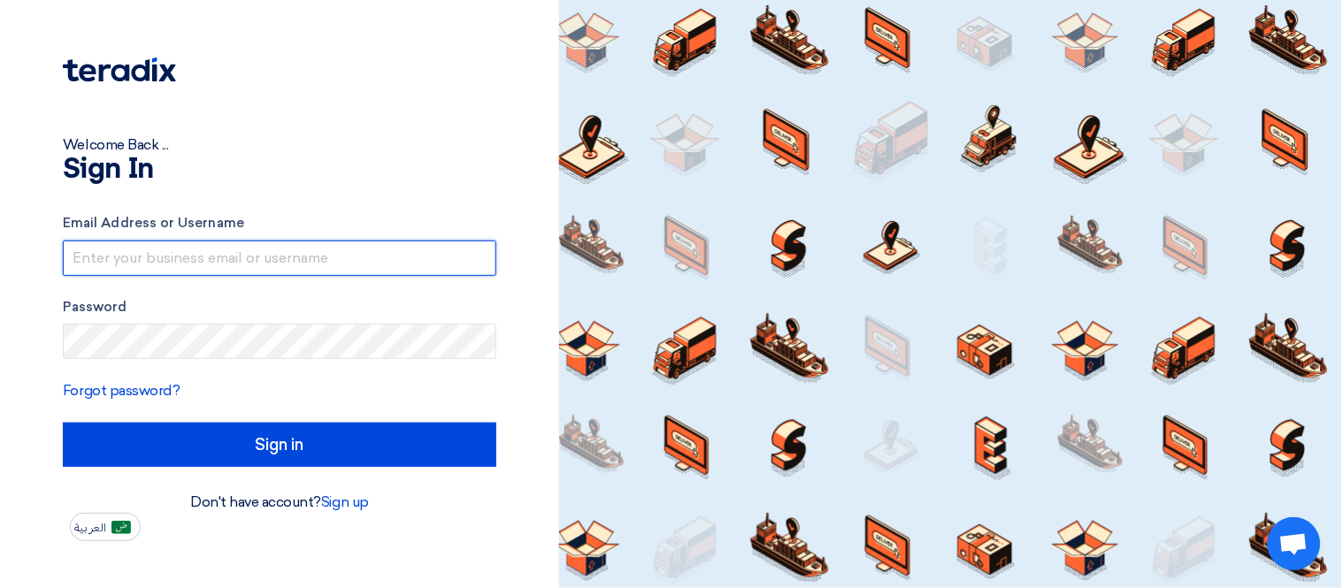
type input "michael.shaker@kayanegy.com"
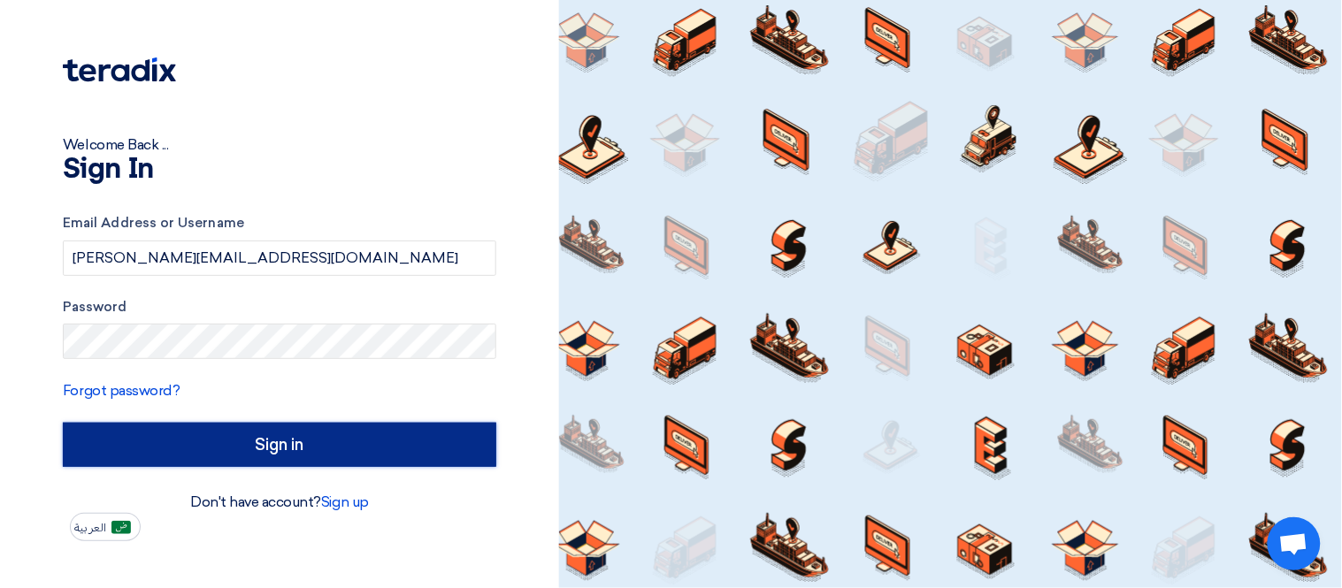
click at [241, 447] on input "Sign in" at bounding box center [279, 445] width 433 height 44
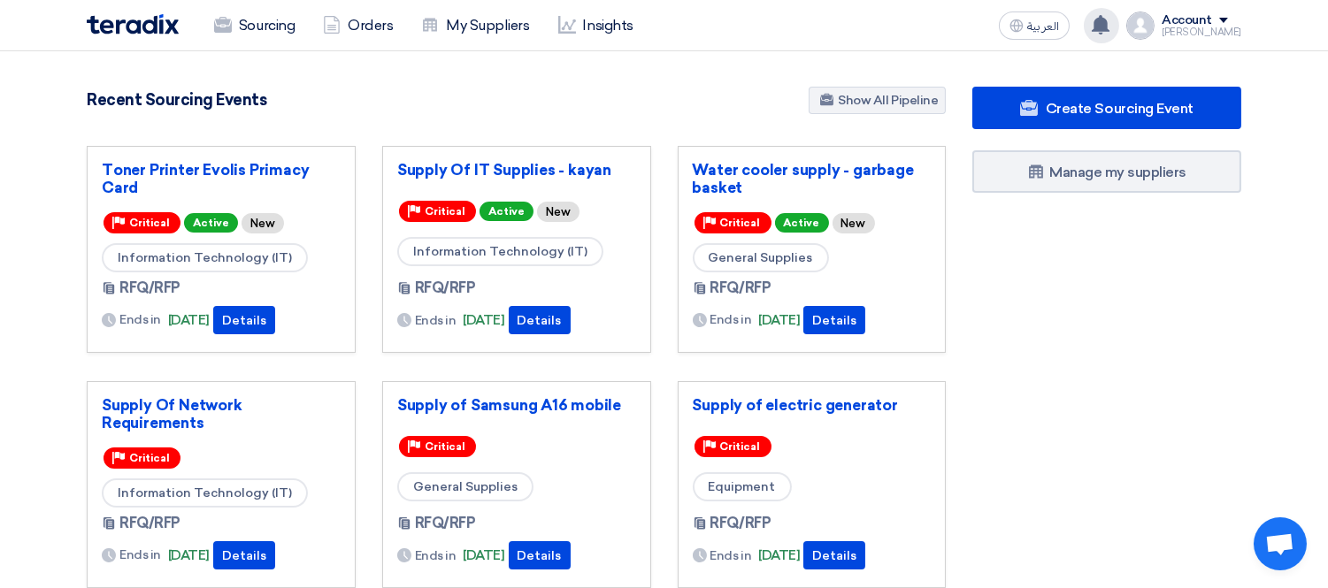
click at [1110, 25] on icon at bounding box center [1100, 24] width 19 height 19
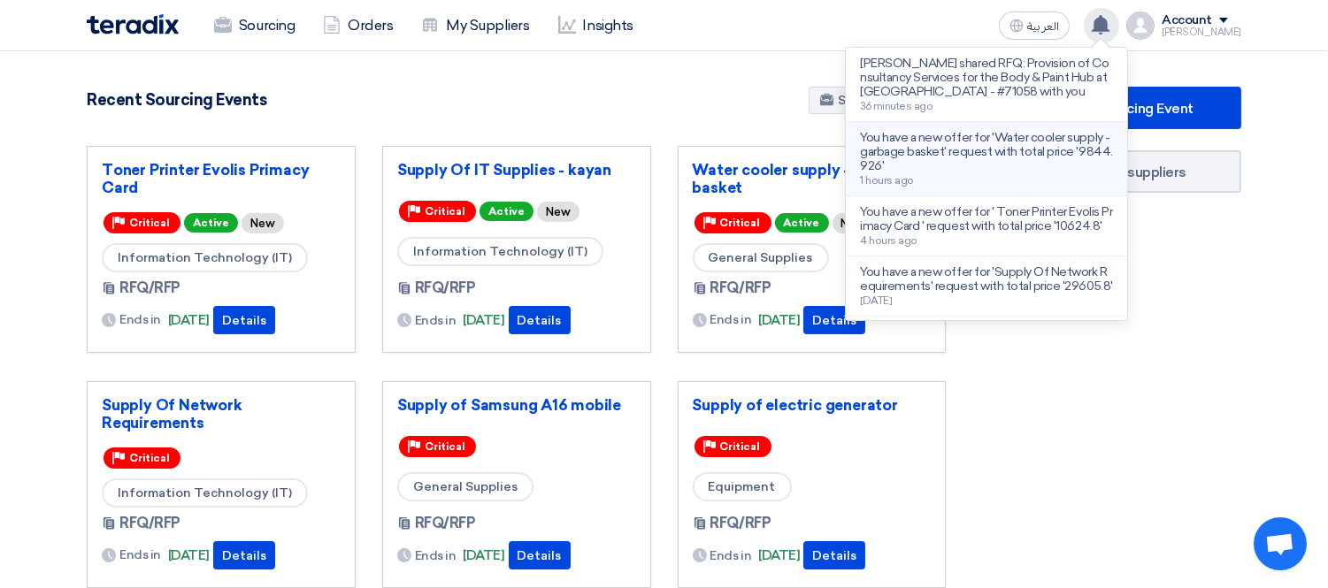
click at [1054, 150] on p "You have a new offer for 'Water cooler supply - garbage basket' request with to…" at bounding box center [986, 152] width 253 height 42
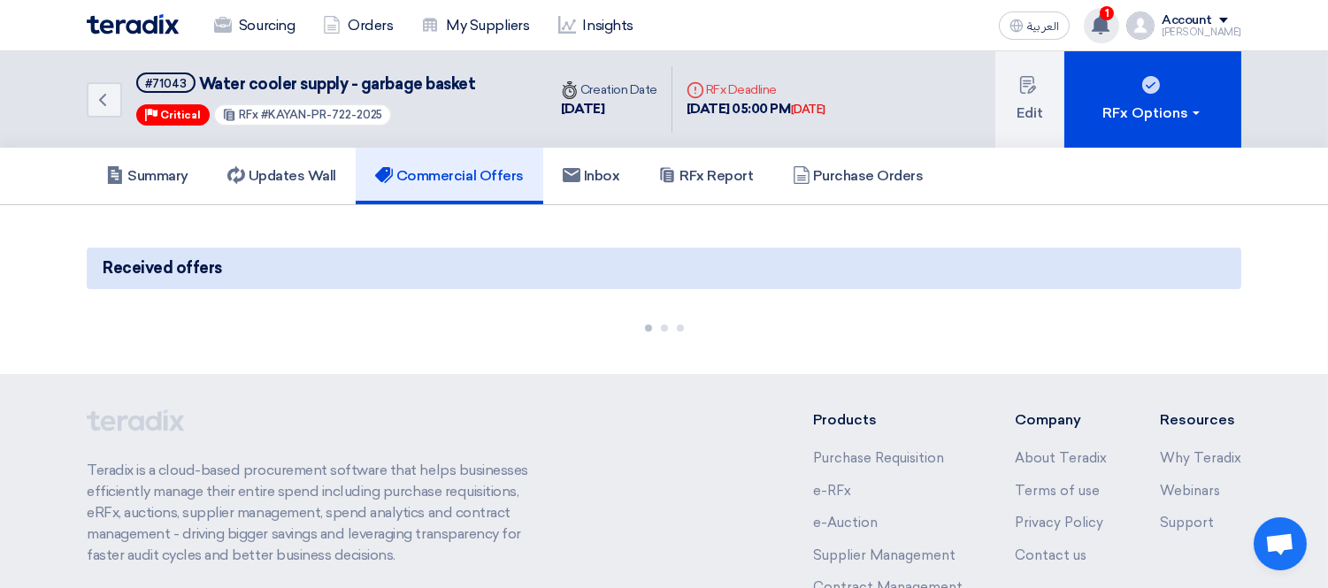
click at [1109, 18] on use at bounding box center [1101, 24] width 18 height 19
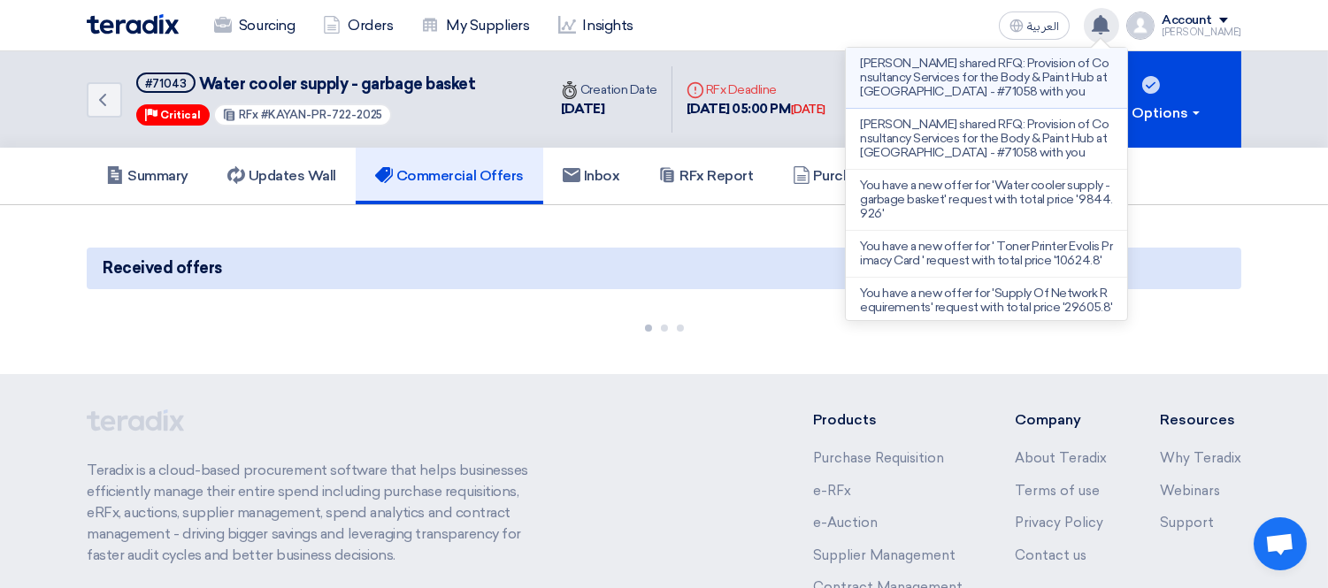
click at [1097, 77] on p "[PERSON_NAME] shared RFQ: Provision of Consultancy Services for the Body & Pain…" at bounding box center [986, 78] width 253 height 42
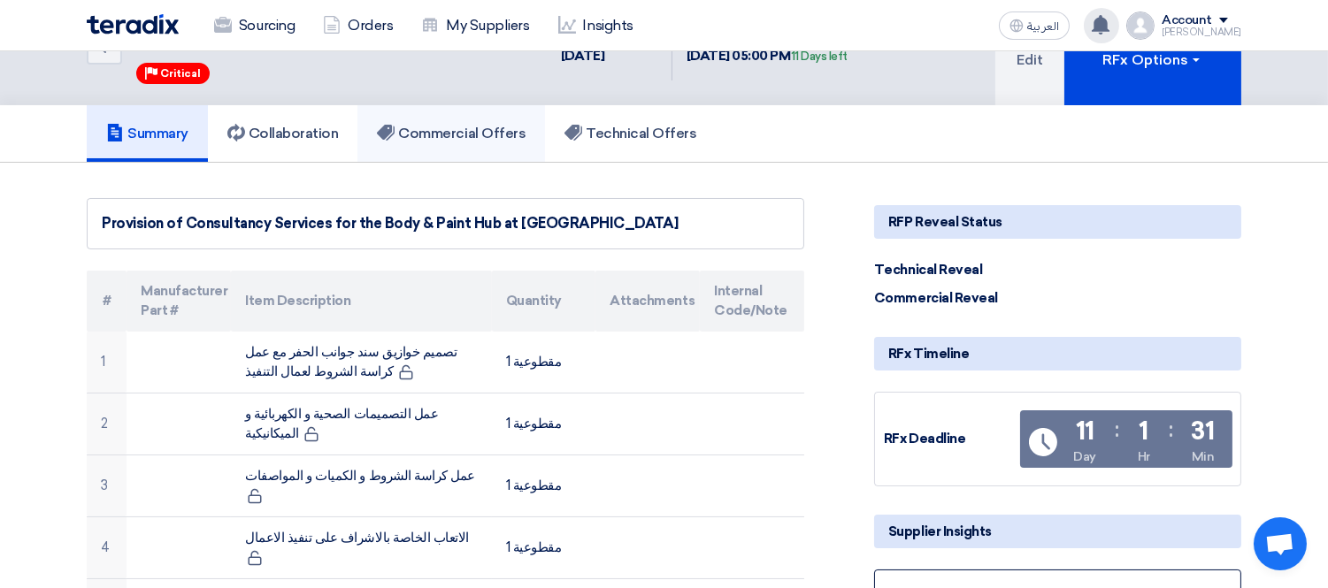
scroll to position [98, 0]
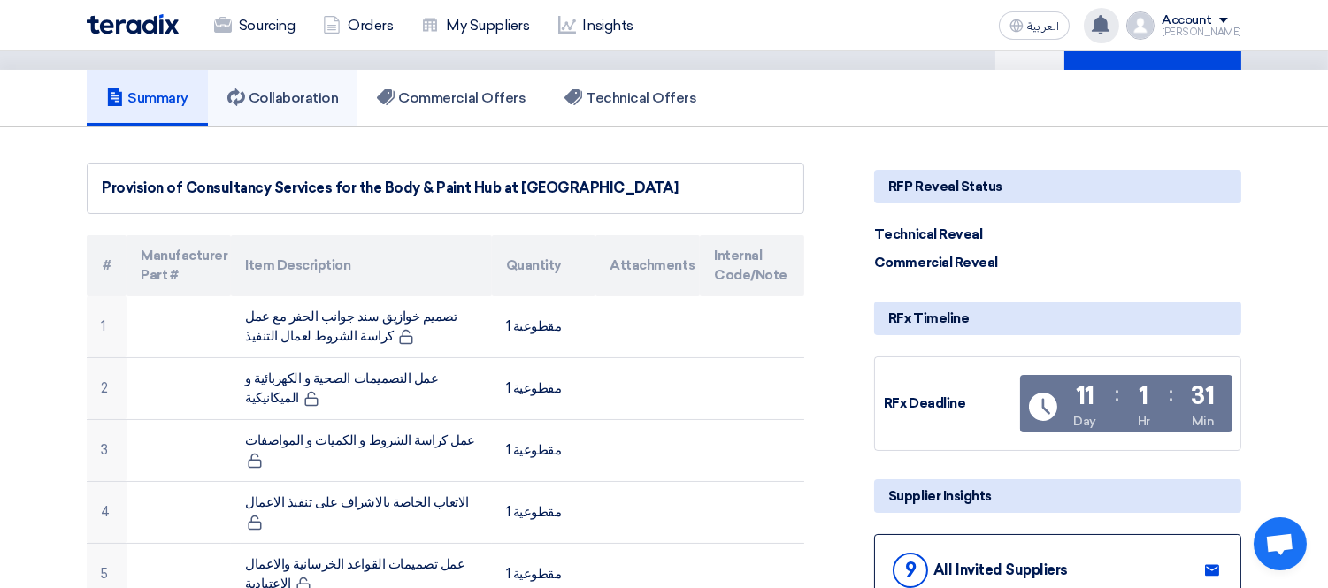
click at [314, 96] on h5 "Collaboration" at bounding box center [282, 98] width 111 height 18
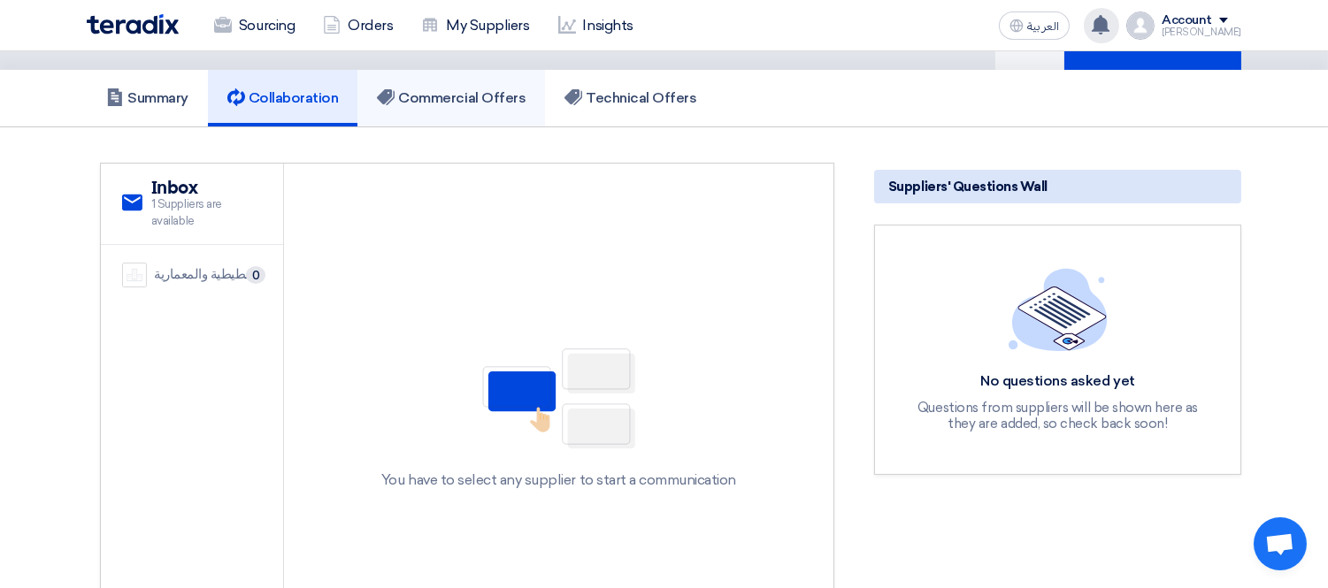
click at [429, 100] on h5 "Commercial Offers" at bounding box center [451, 98] width 149 height 18
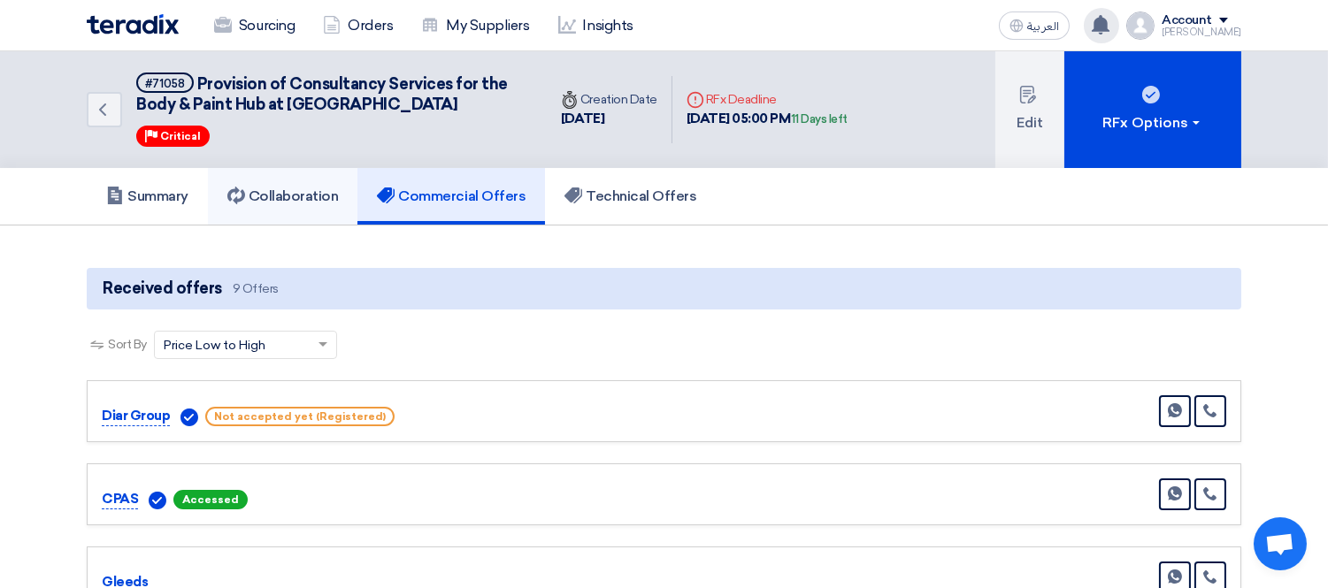
click at [329, 188] on h5 "Collaboration" at bounding box center [282, 197] width 111 height 18
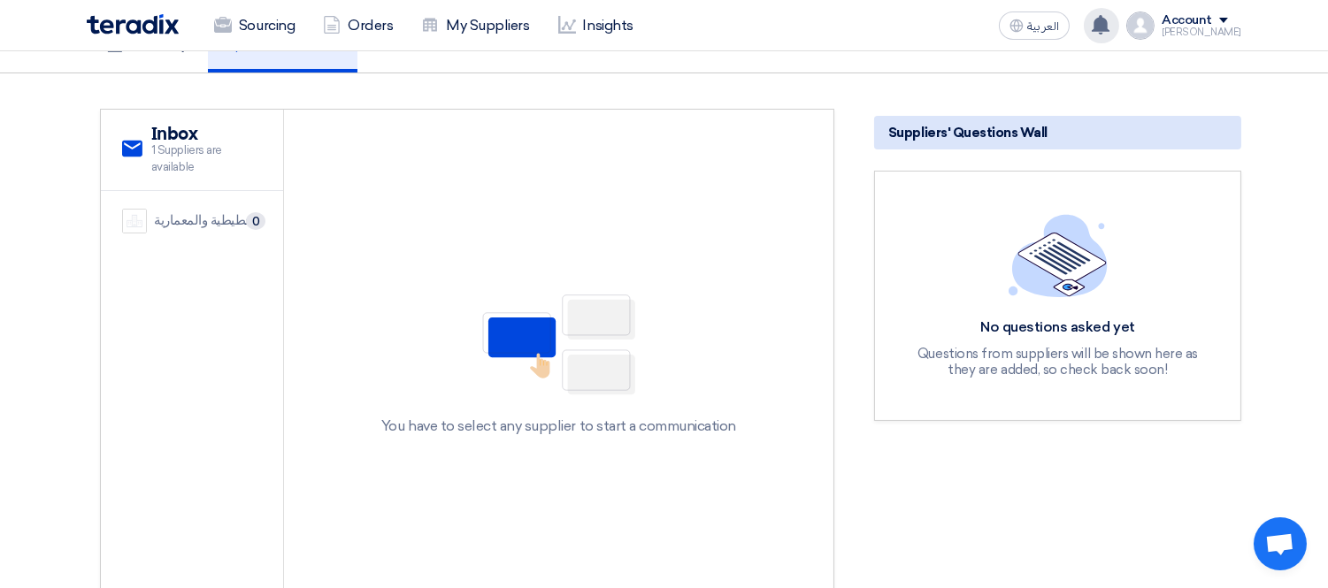
scroll to position [98, 0]
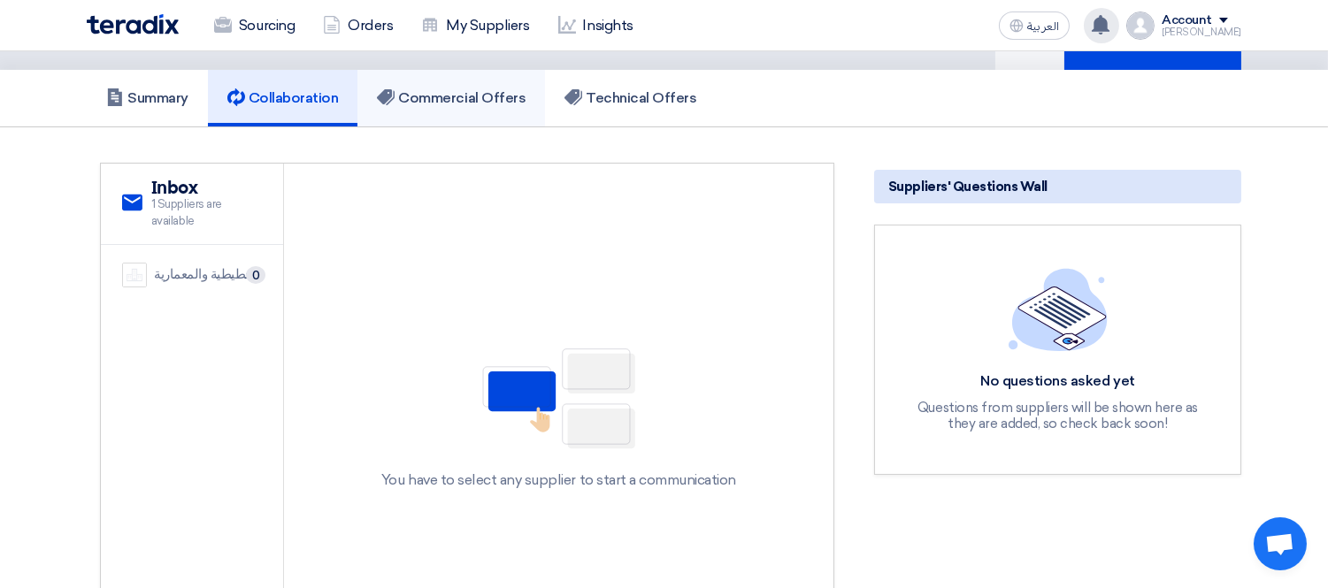
click at [480, 102] on h5 "Commercial Offers" at bounding box center [451, 98] width 149 height 18
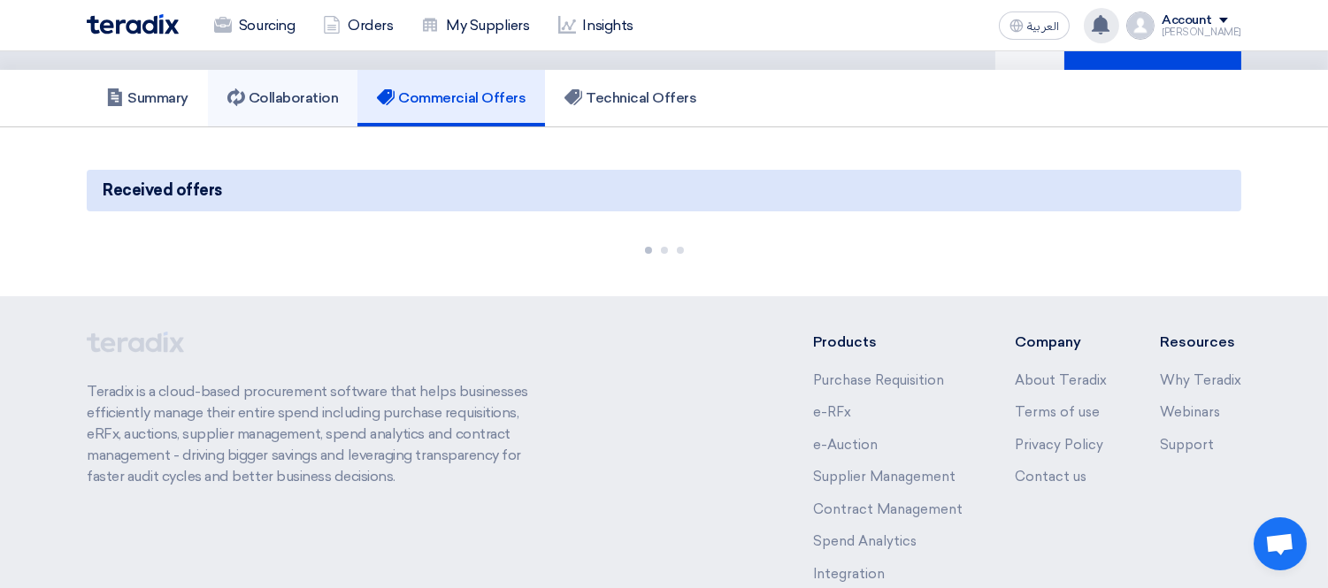
click at [317, 106] on link "Collaboration" at bounding box center [283, 98] width 150 height 57
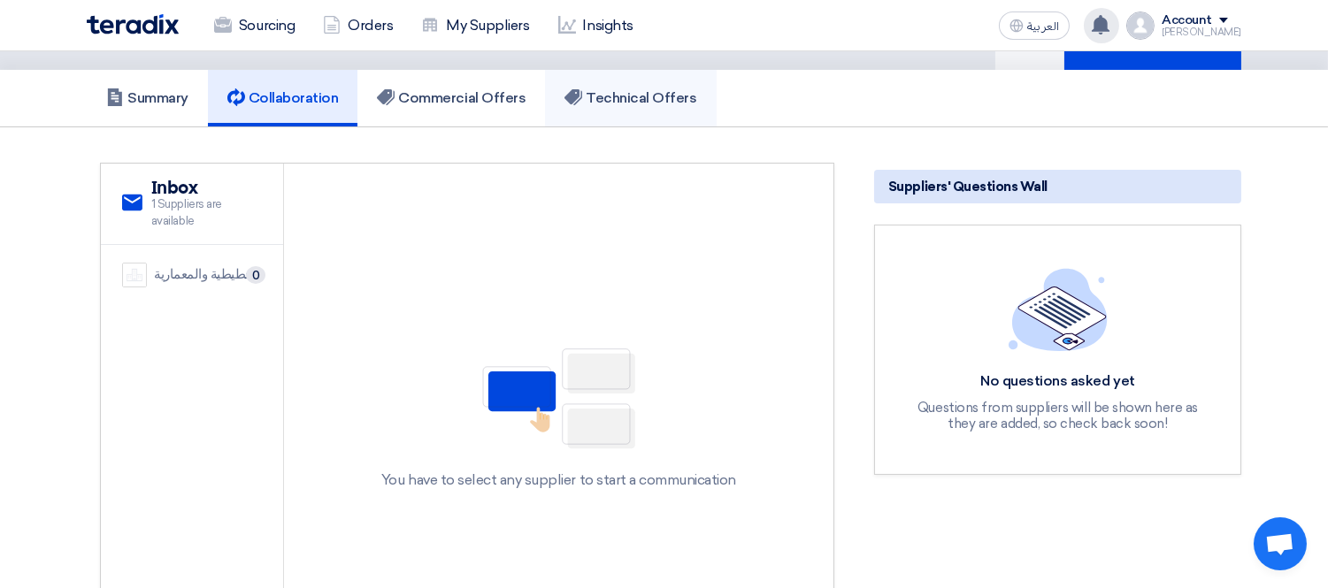
click at [661, 90] on h5 "Technical Offers" at bounding box center [630, 98] width 132 height 18
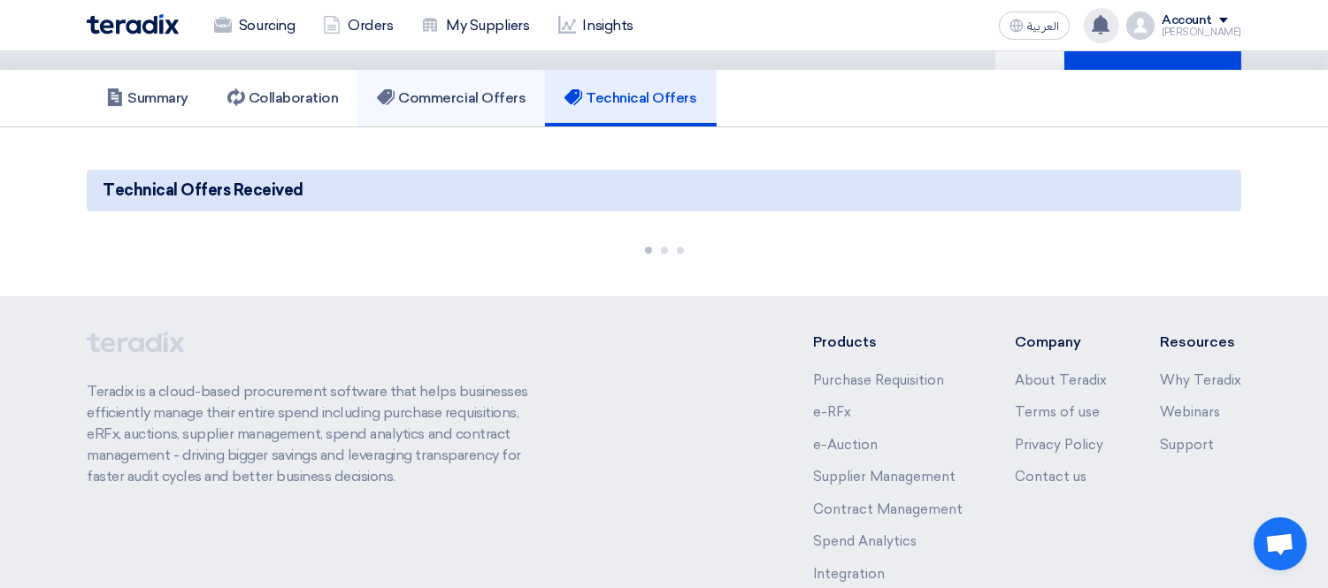
click at [472, 91] on h5 "Commercial Offers" at bounding box center [451, 98] width 149 height 18
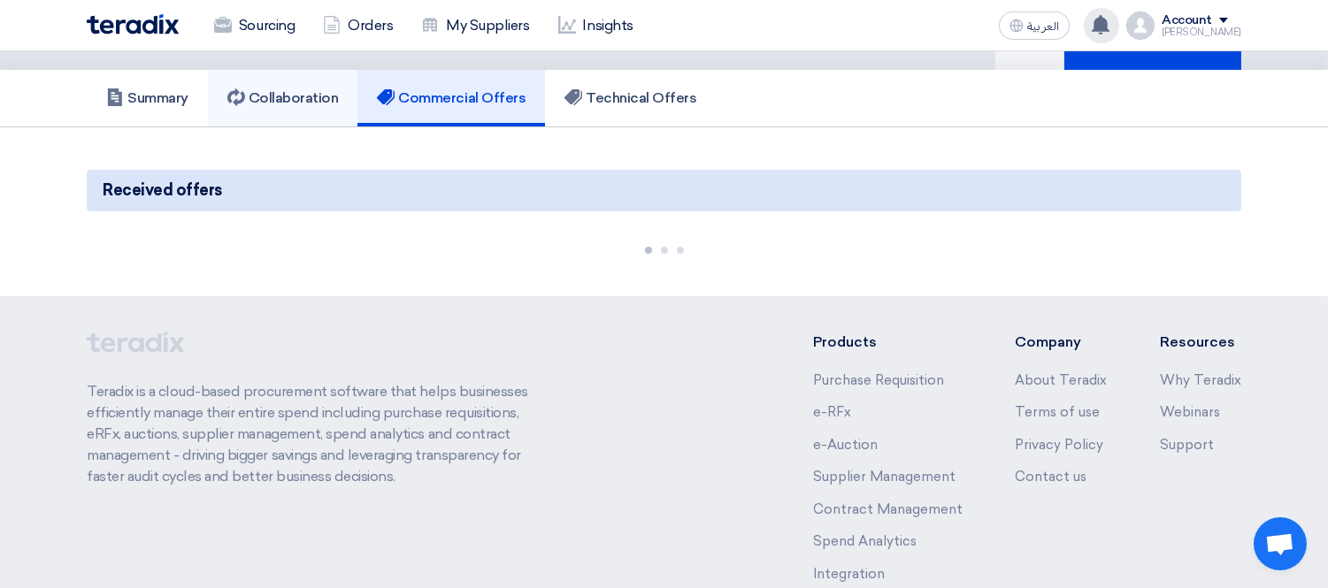
click at [298, 101] on h5 "Collaboration" at bounding box center [282, 98] width 111 height 18
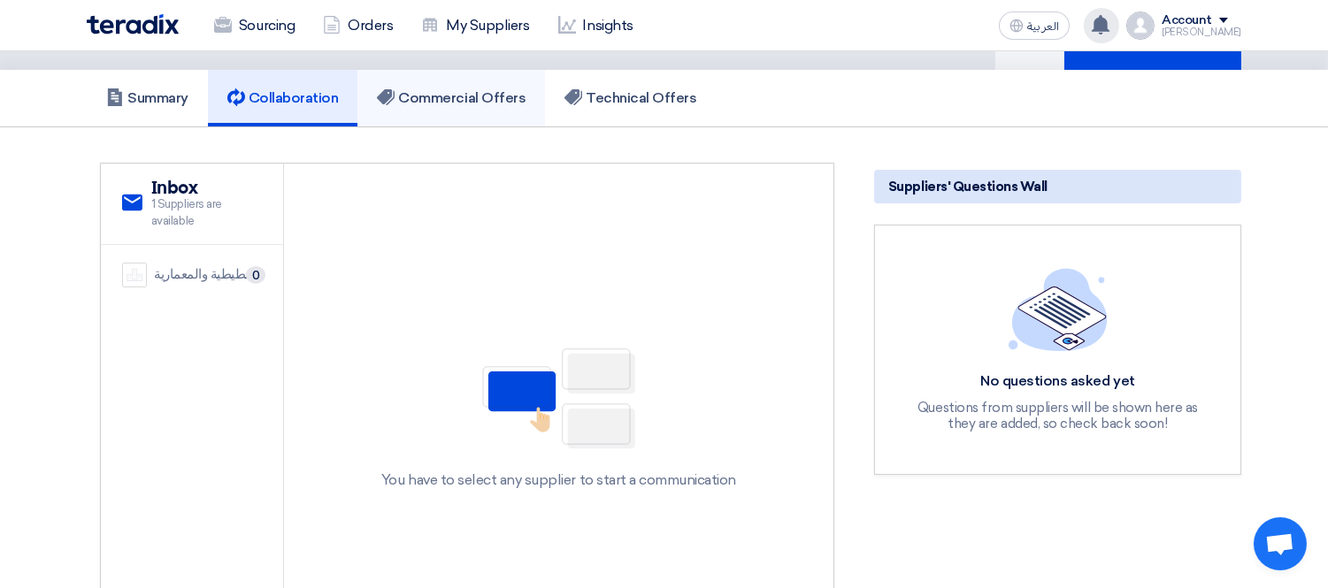
click at [433, 93] on h5 "Commercial Offers" at bounding box center [451, 98] width 149 height 18
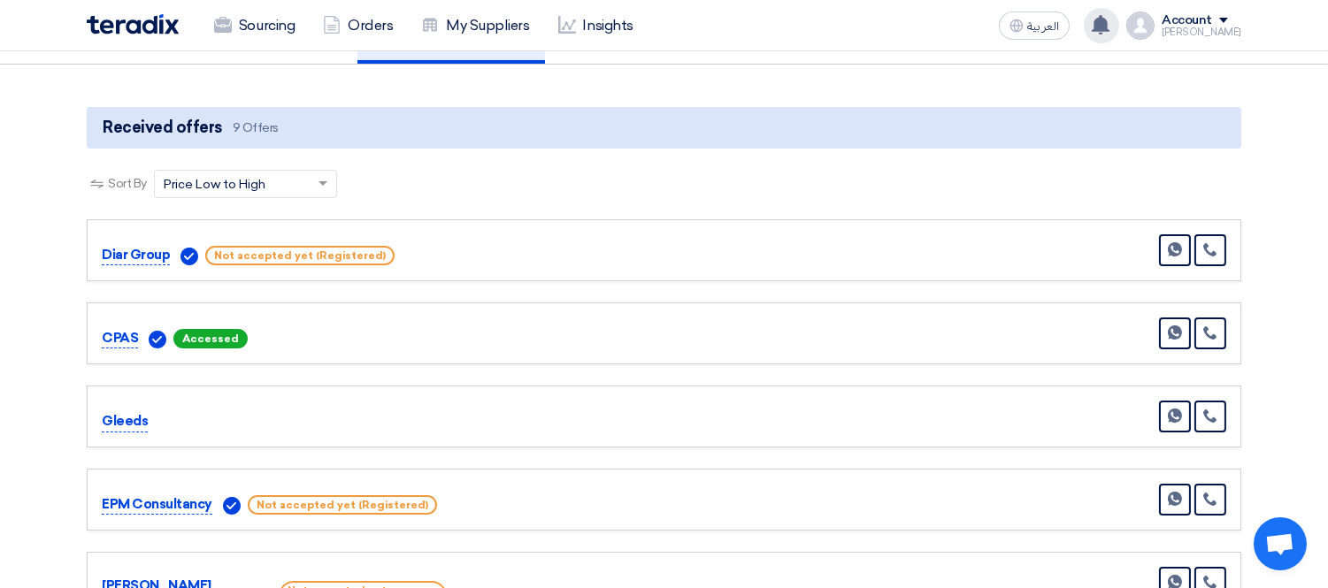
scroll to position [196, 0]
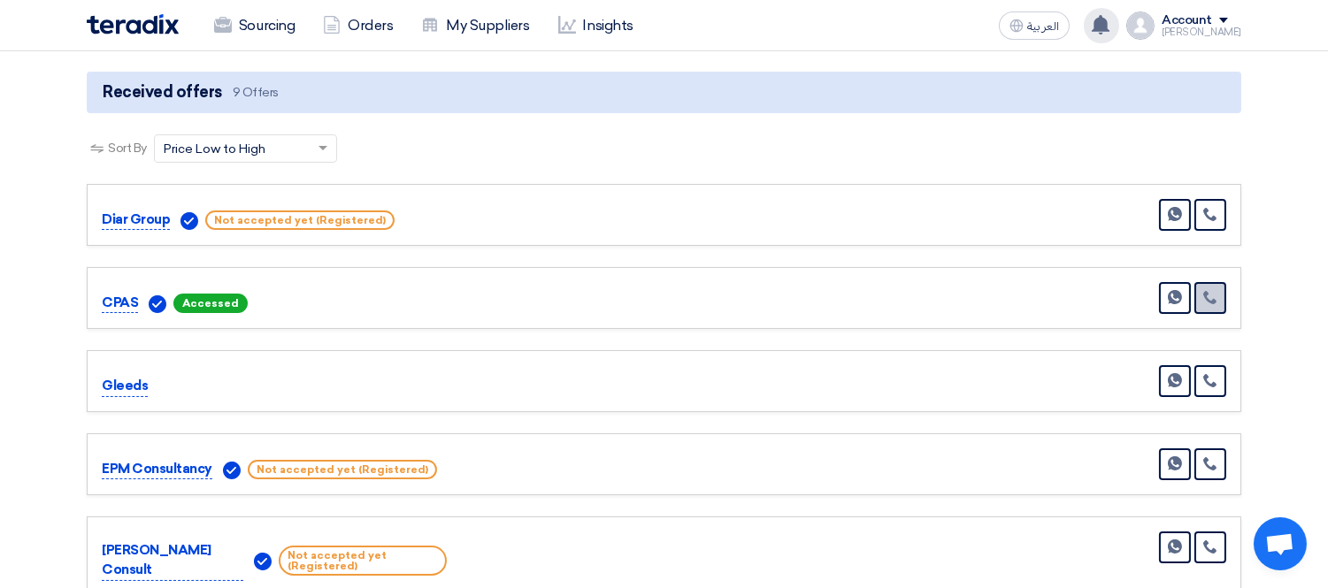
click at [1217, 290] on icon at bounding box center [1210, 297] width 14 height 14
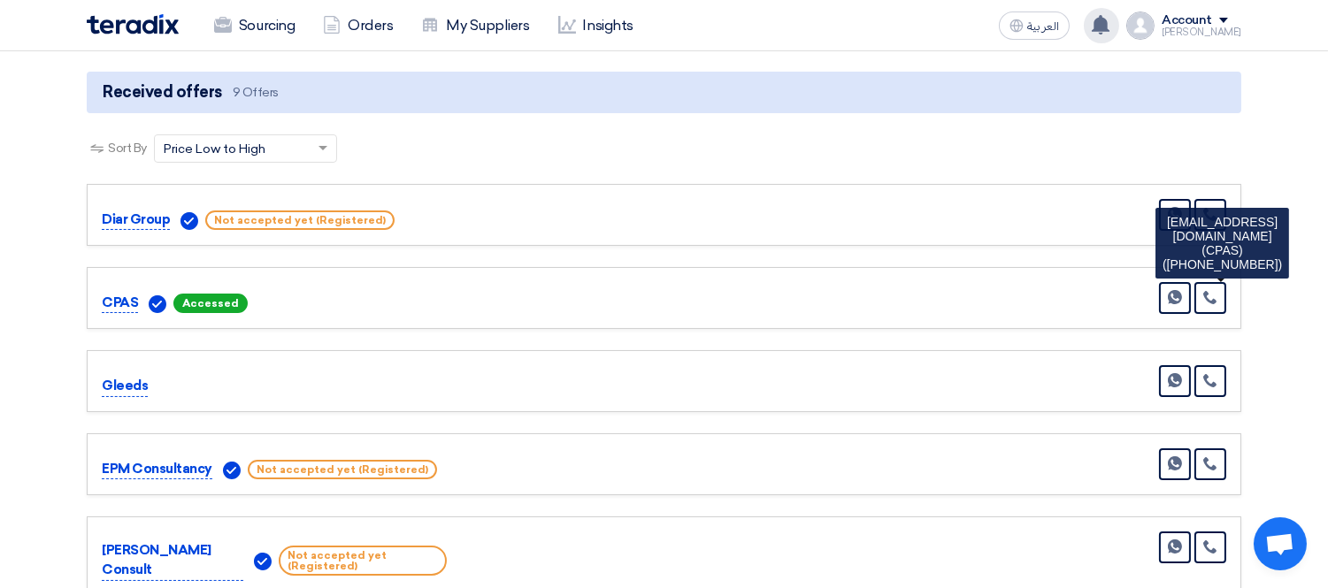
click at [149, 215] on p "Diar Group" at bounding box center [136, 220] width 68 height 21
click at [722, 350] on div "Gleeds Send Message" at bounding box center [664, 381] width 1154 height 62
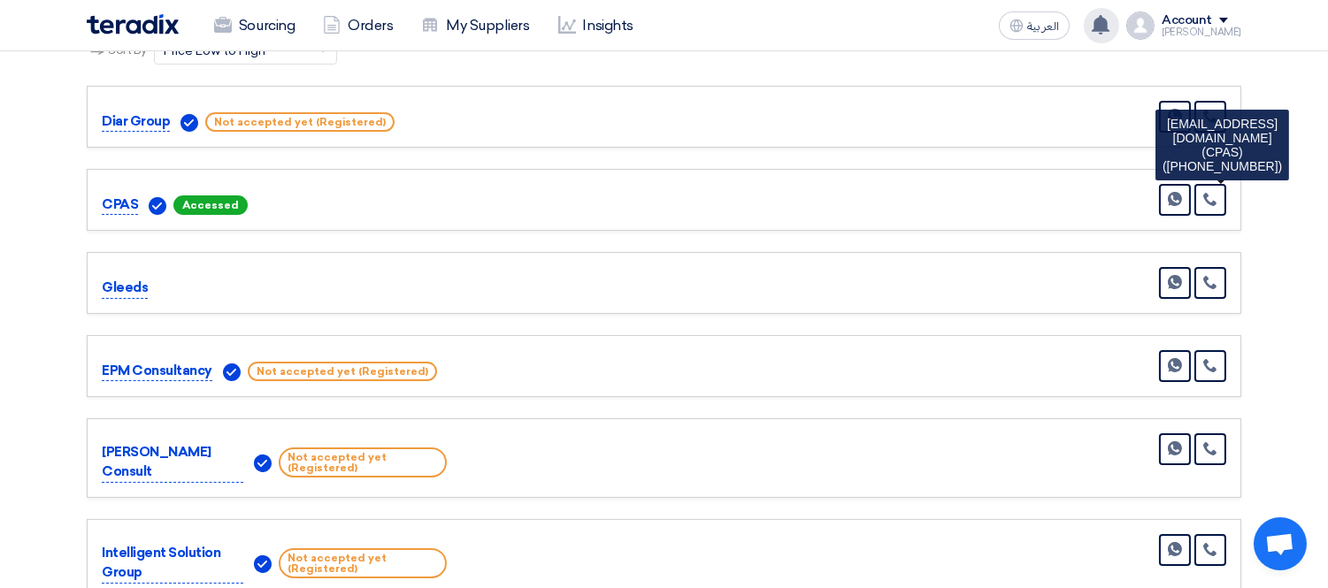
click at [125, 287] on p "Gleeds" at bounding box center [125, 288] width 46 height 21
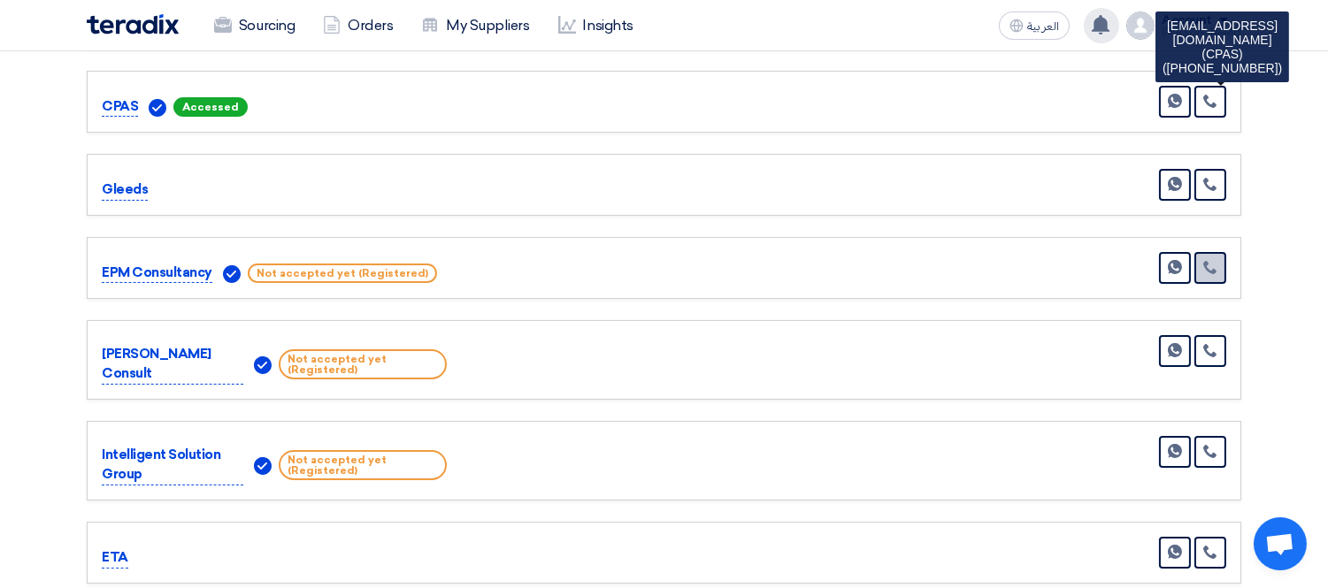
click at [1205, 268] on icon at bounding box center [1210, 267] width 14 height 14
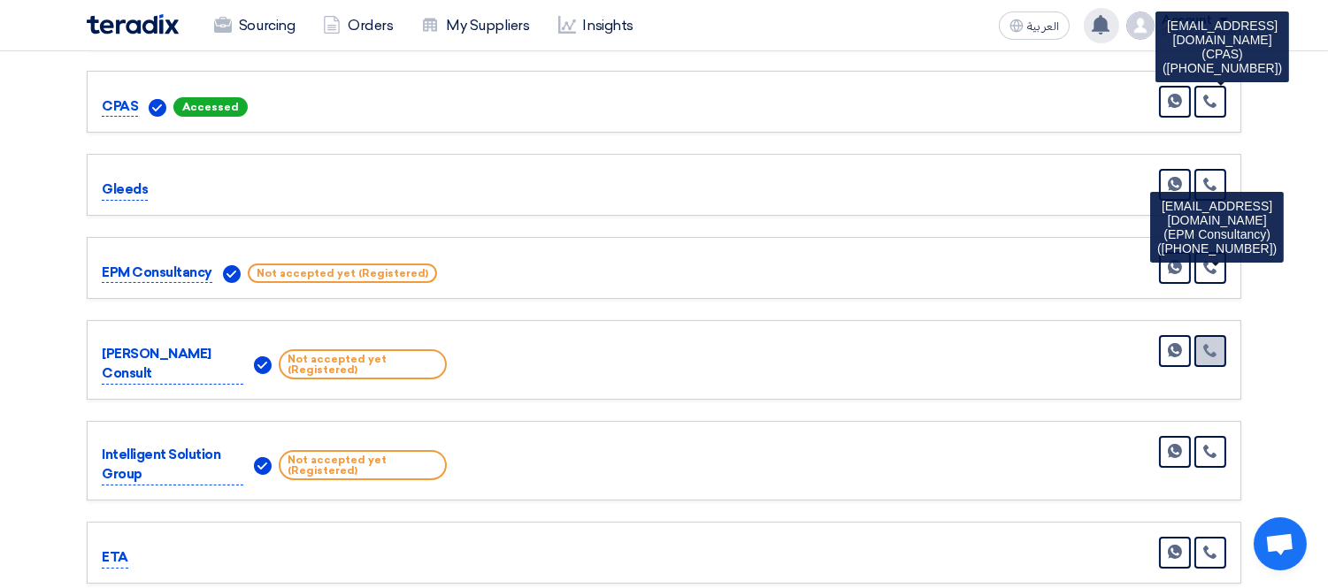
click at [1203, 343] on icon at bounding box center [1210, 350] width 14 height 14
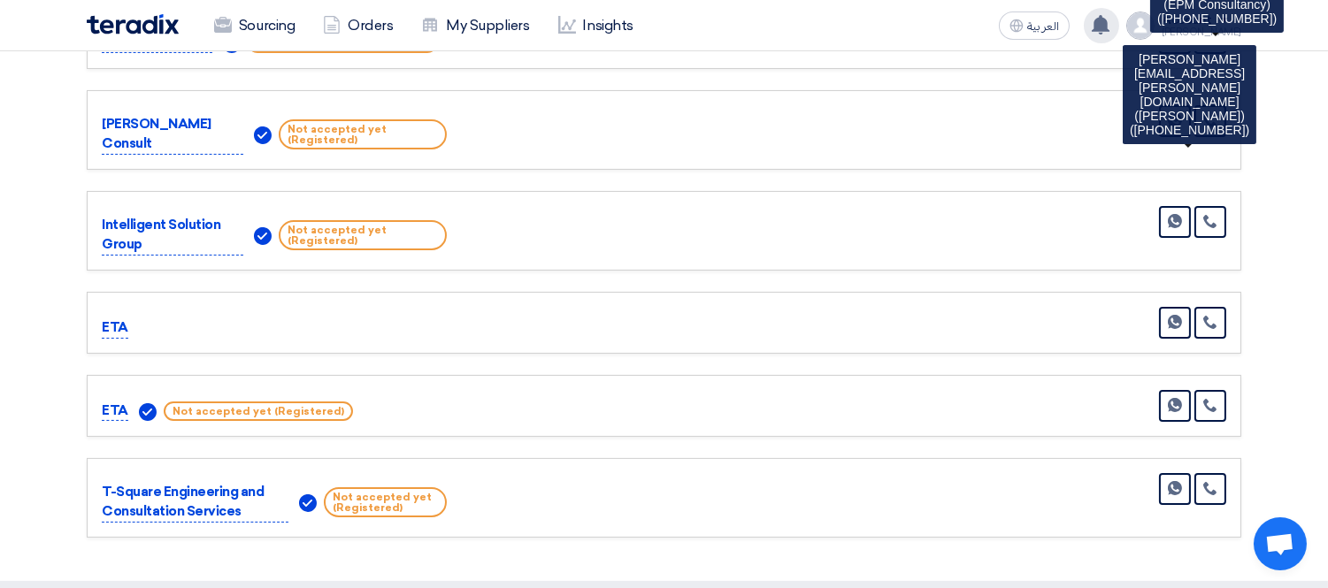
scroll to position [589, 0]
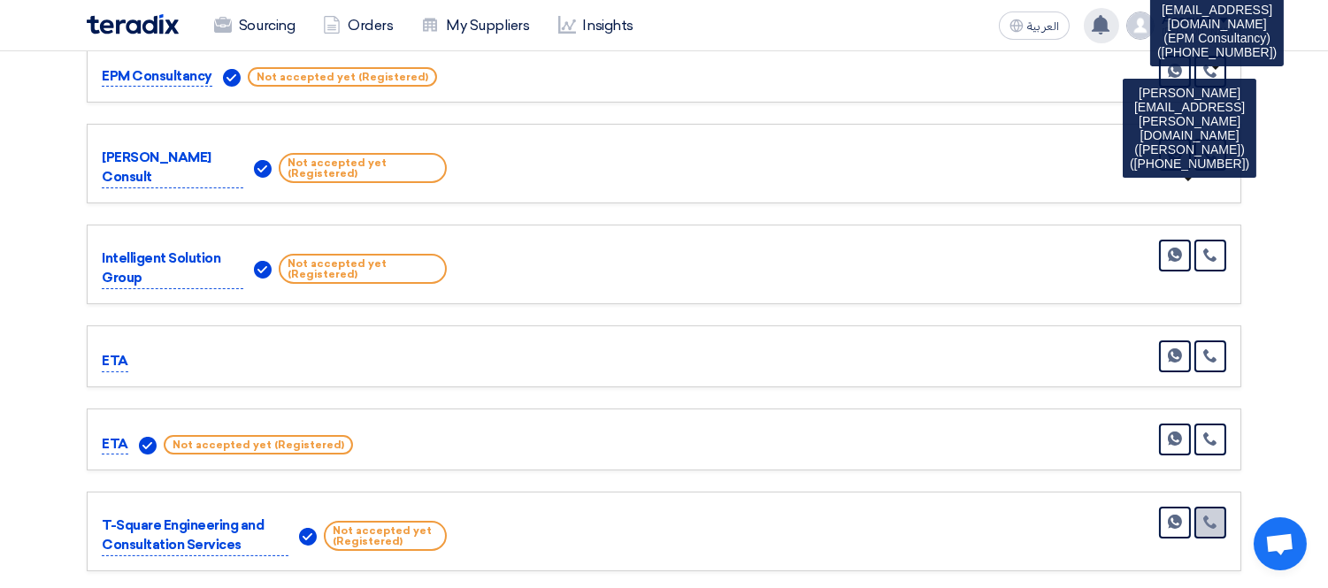
click at [1208, 515] on icon at bounding box center [1210, 522] width 14 height 14
